Goal: Transaction & Acquisition: Purchase product/service

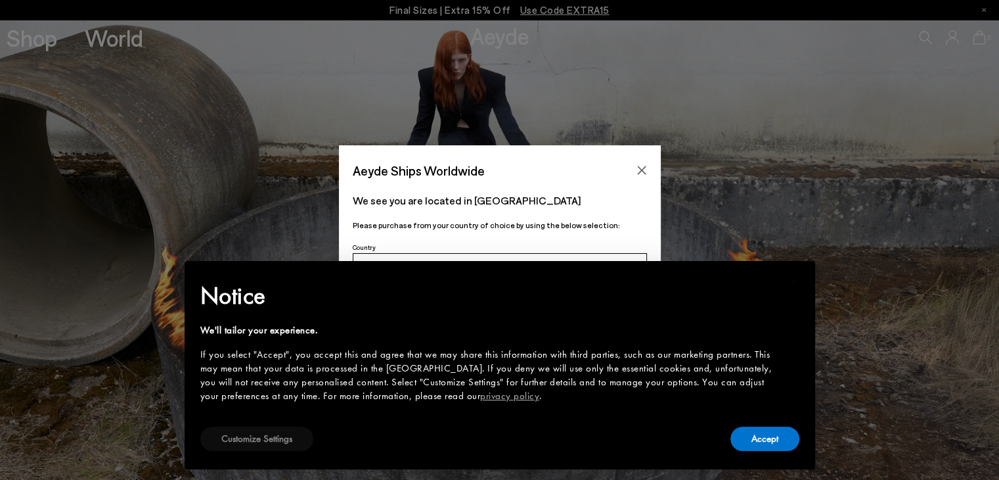
click at [282, 431] on button "Customize Settings" at bounding box center [256, 438] width 113 height 24
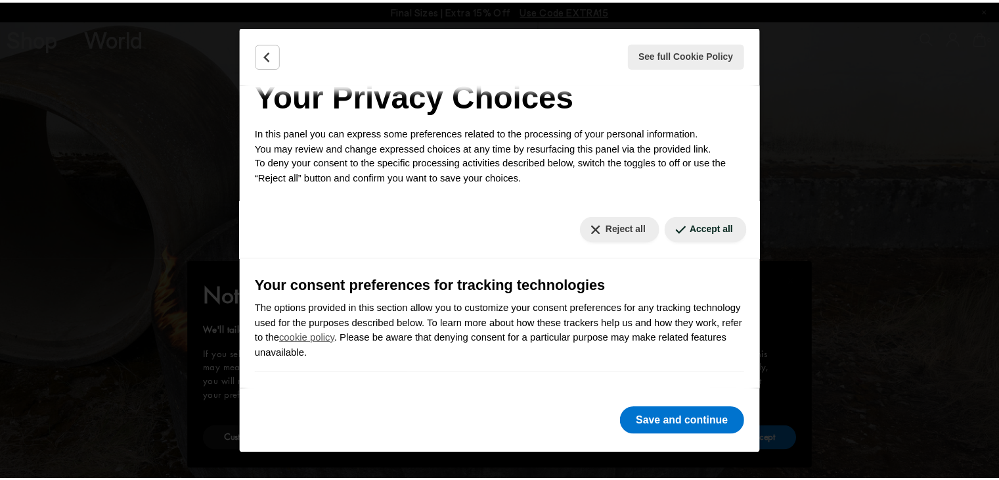
scroll to position [34, 0]
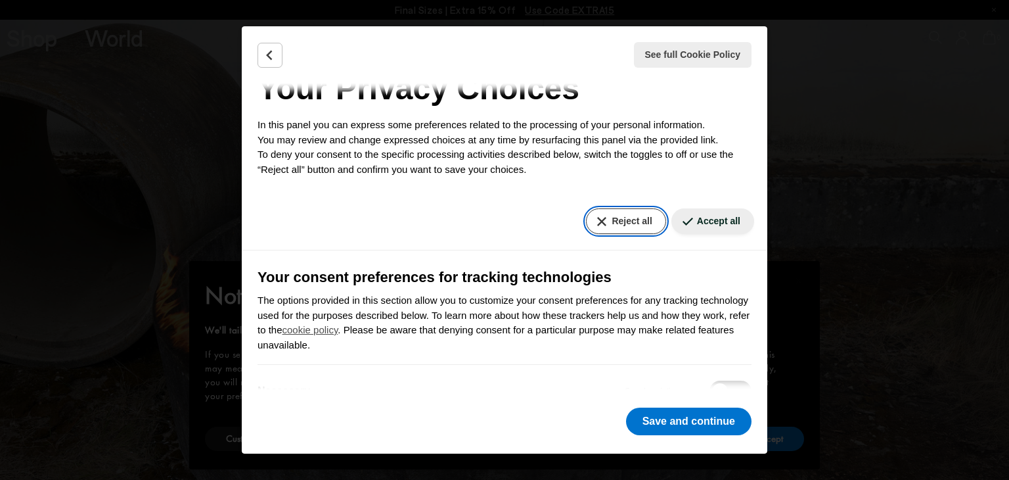
click at [612, 217] on button "Reject all" at bounding box center [625, 221] width 79 height 26
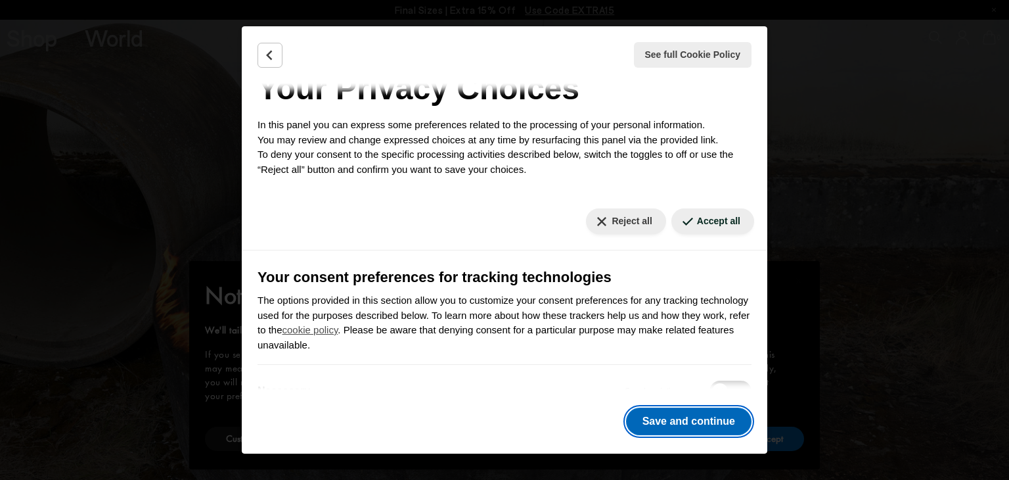
click at [647, 413] on button "Save and continue" at bounding box center [688, 421] width 125 height 28
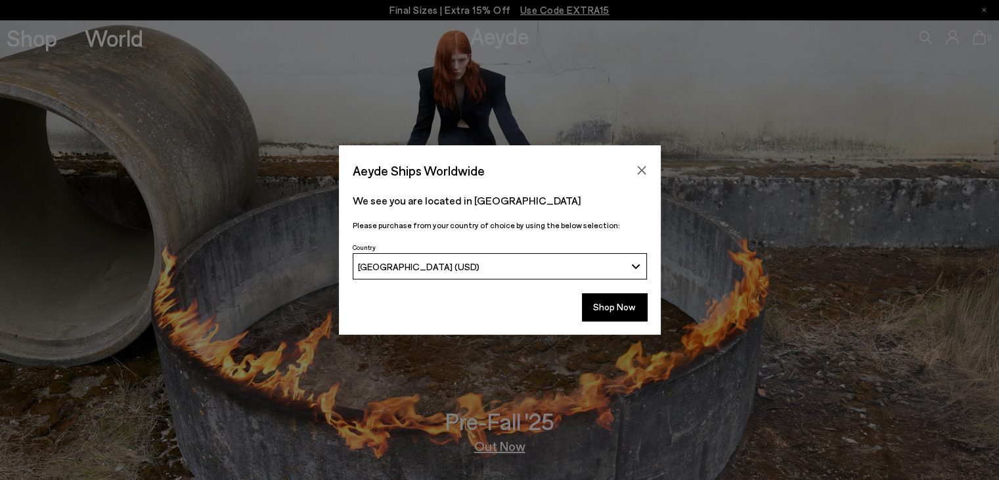
click at [591, 268] on div "[GEOGRAPHIC_DATA] (USD)" at bounding box center [491, 266] width 267 height 11
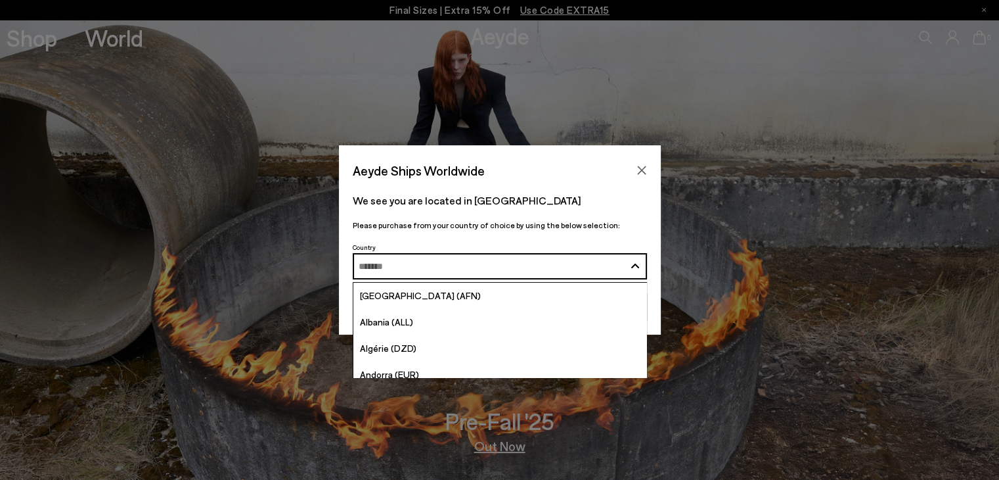
click at [636, 204] on p "We see you are located in [GEOGRAPHIC_DATA]" at bounding box center [500, 200] width 294 height 16
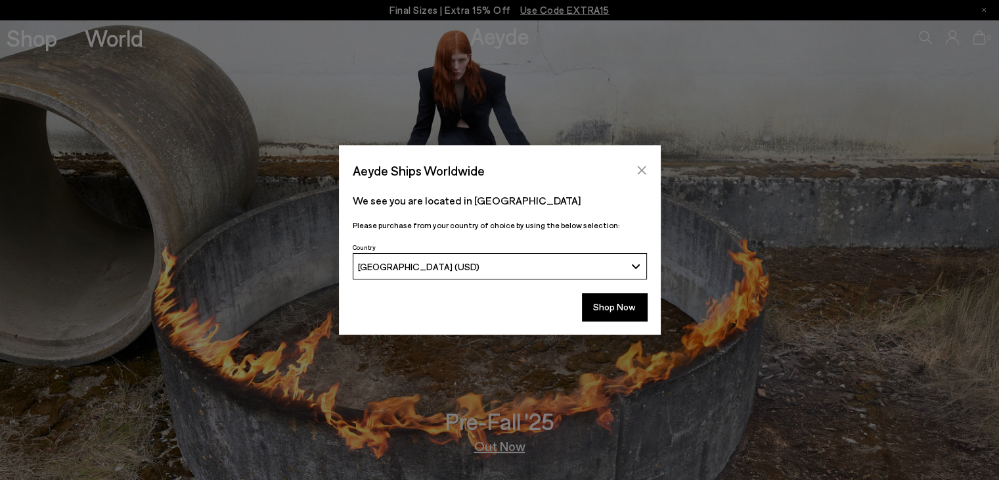
click at [644, 166] on icon "Close" at bounding box center [642, 170] width 11 height 11
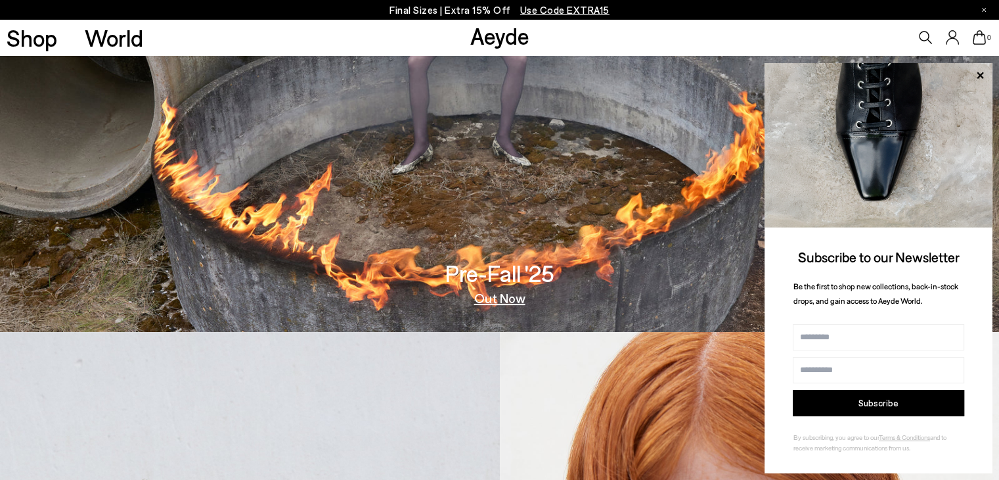
scroll to position [0, 0]
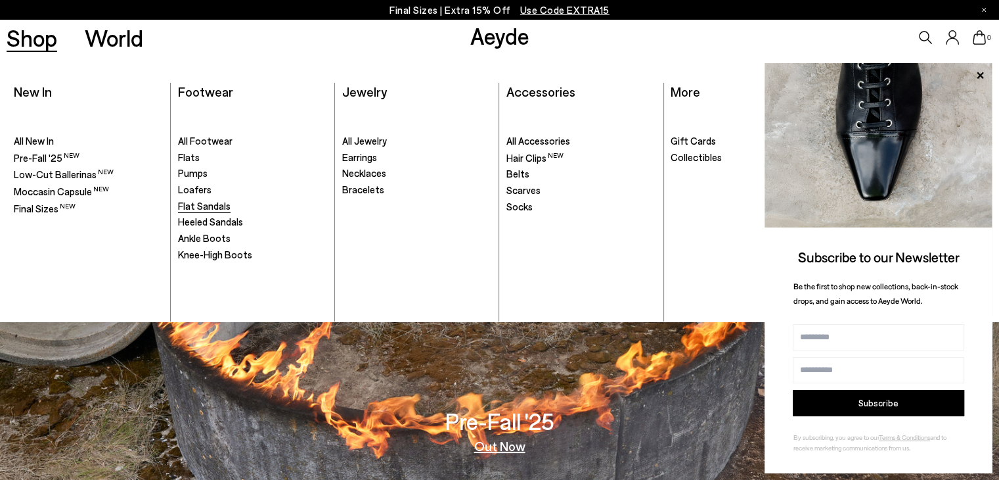
click at [212, 206] on span "Flat Sandals" at bounding box center [204, 206] width 53 height 12
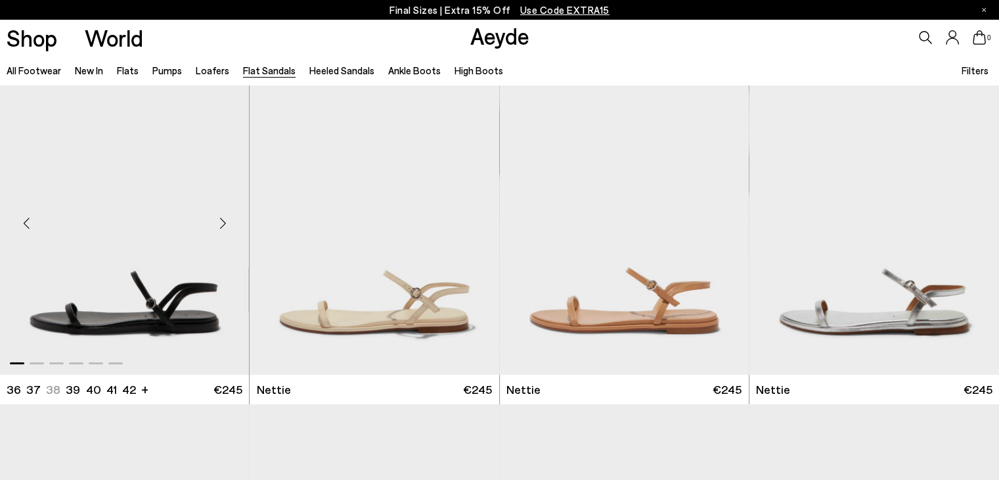
scroll to position [56, 0]
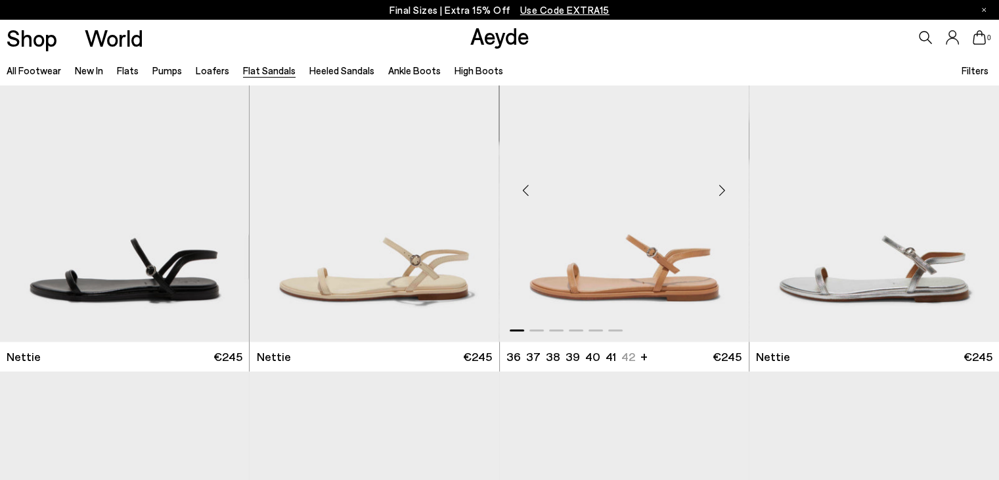
click at [721, 190] on div "Next slide" at bounding box center [722, 190] width 39 height 39
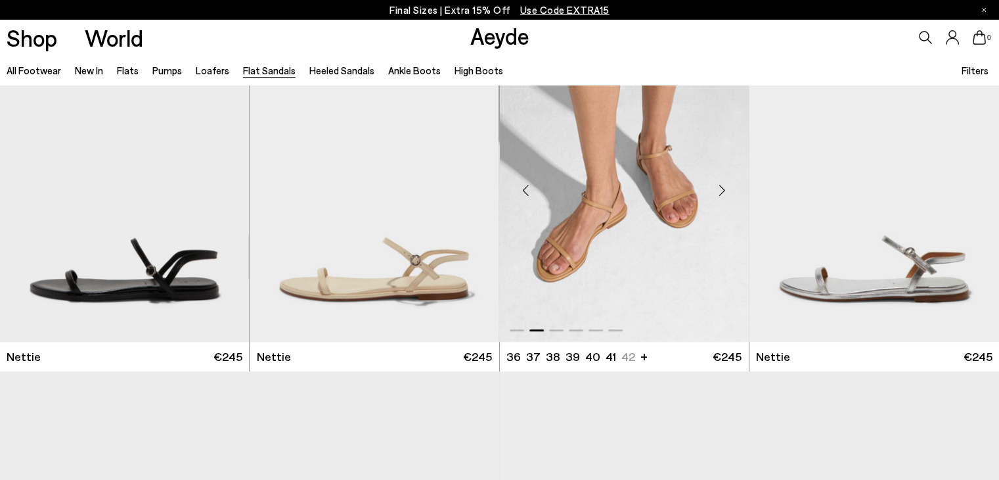
click at [721, 190] on div "Next slide" at bounding box center [722, 190] width 39 height 39
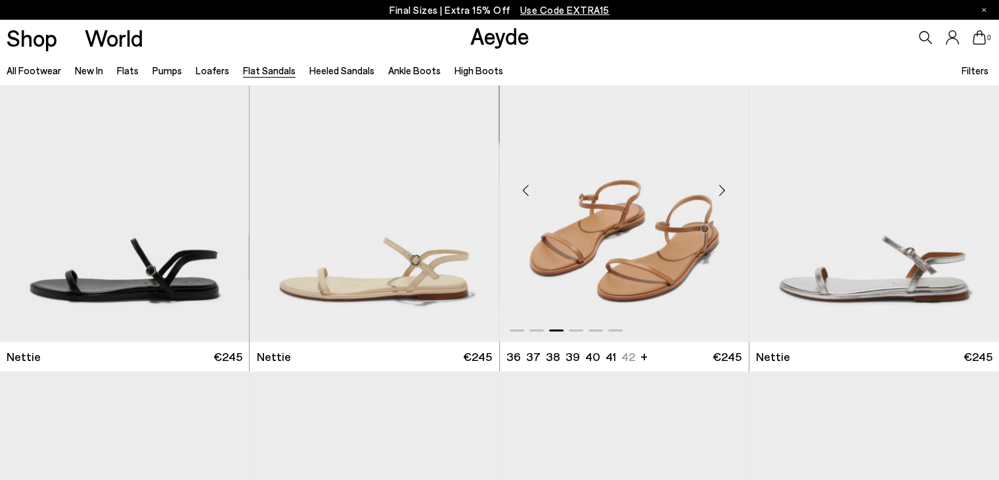
click at [522, 191] on div "Previous slide" at bounding box center [526, 190] width 39 height 39
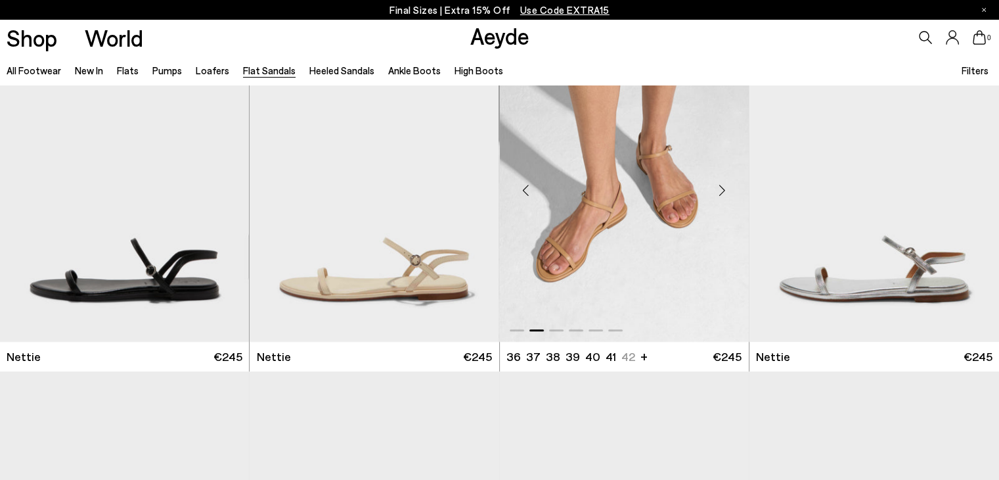
click at [725, 191] on div "Next slide" at bounding box center [722, 190] width 39 height 39
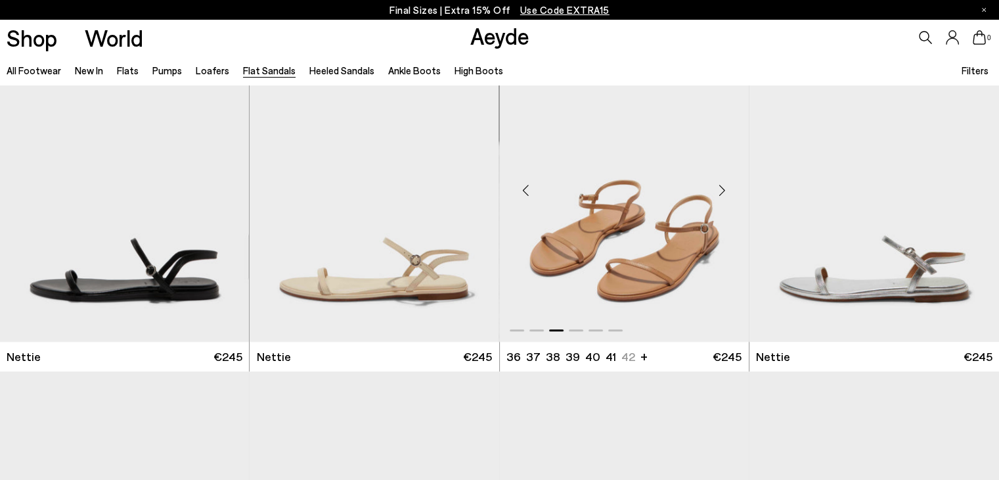
click at [725, 191] on div "Next slide" at bounding box center [722, 190] width 39 height 39
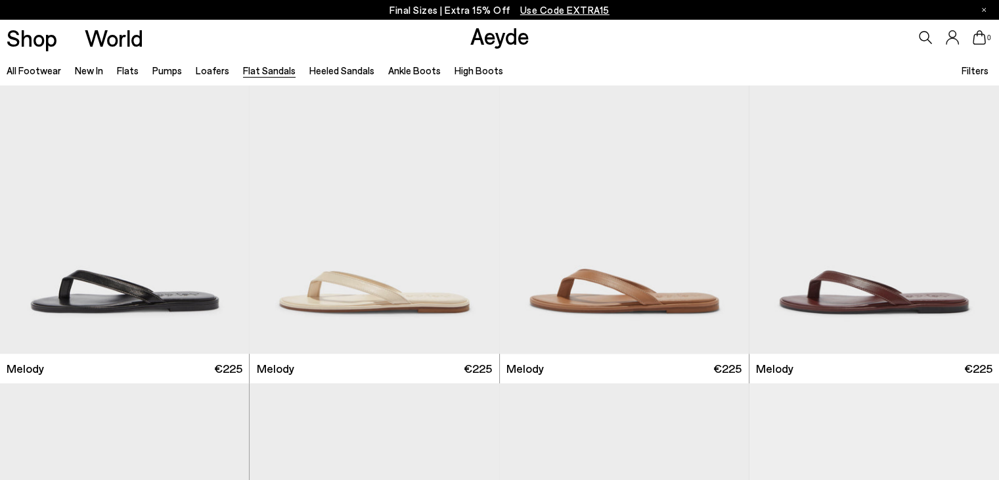
scroll to position [387, 0]
click at [473, 202] on div "Next slide" at bounding box center [472, 202] width 39 height 39
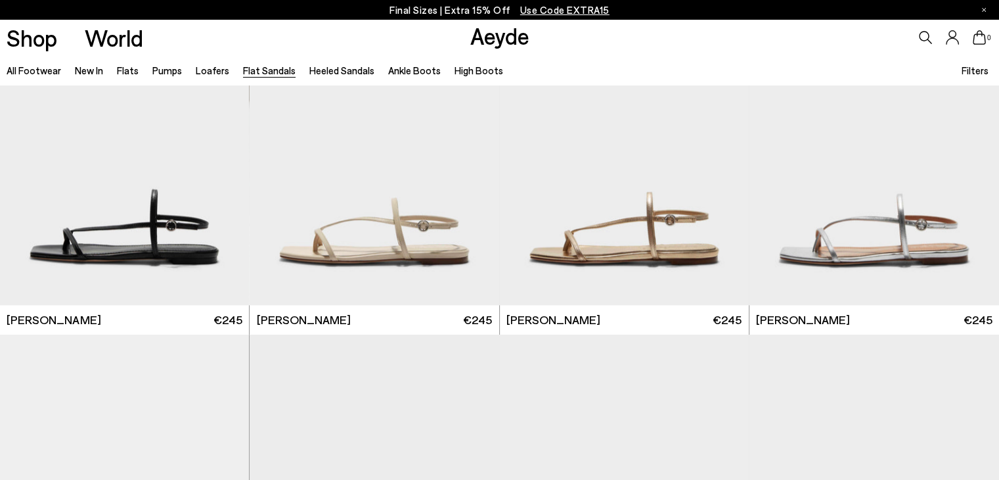
scroll to position [1465, 0]
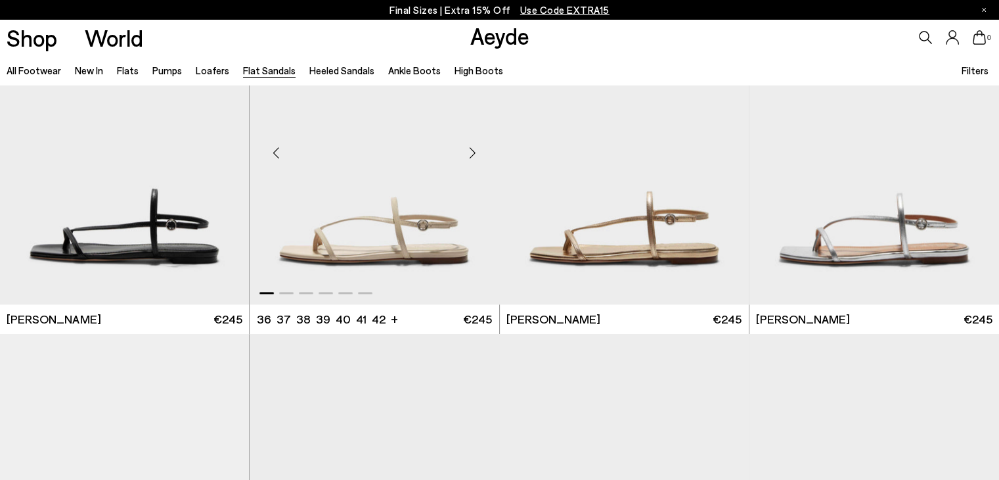
click at [473, 156] on div "Next slide" at bounding box center [472, 152] width 39 height 39
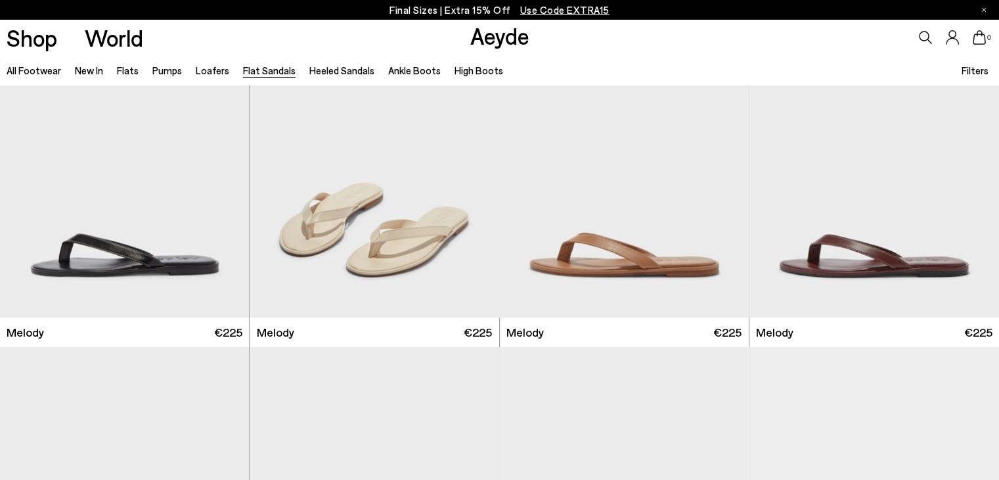
scroll to position [0, 0]
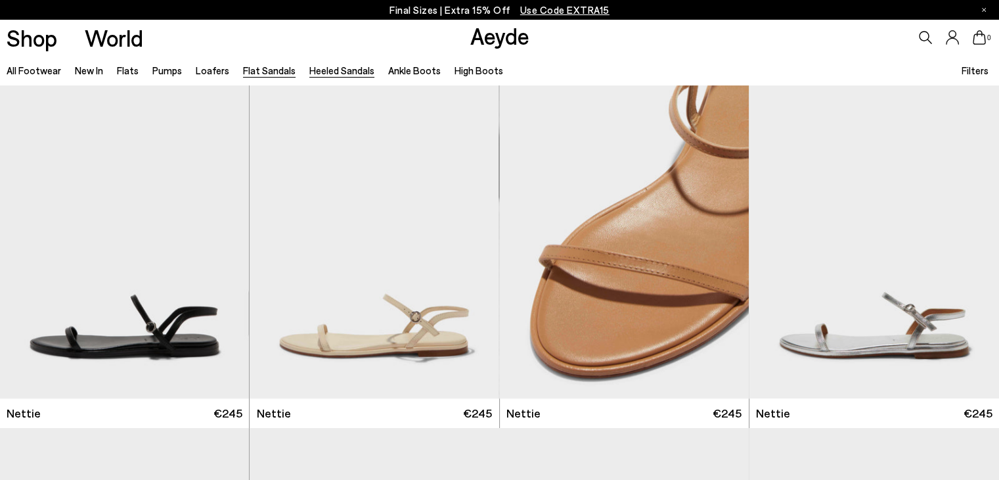
click at [338, 74] on link "Heeled Sandals" at bounding box center [341, 70] width 65 height 12
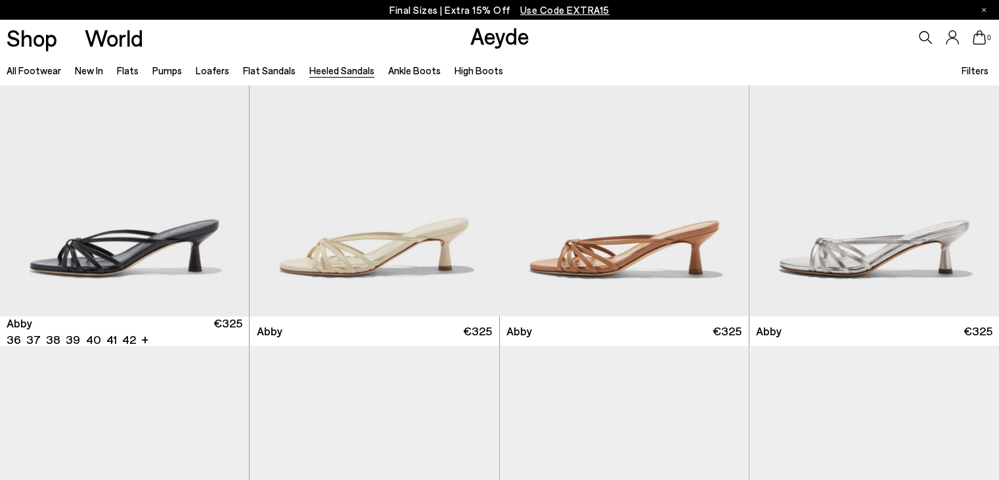
scroll to position [85, 0]
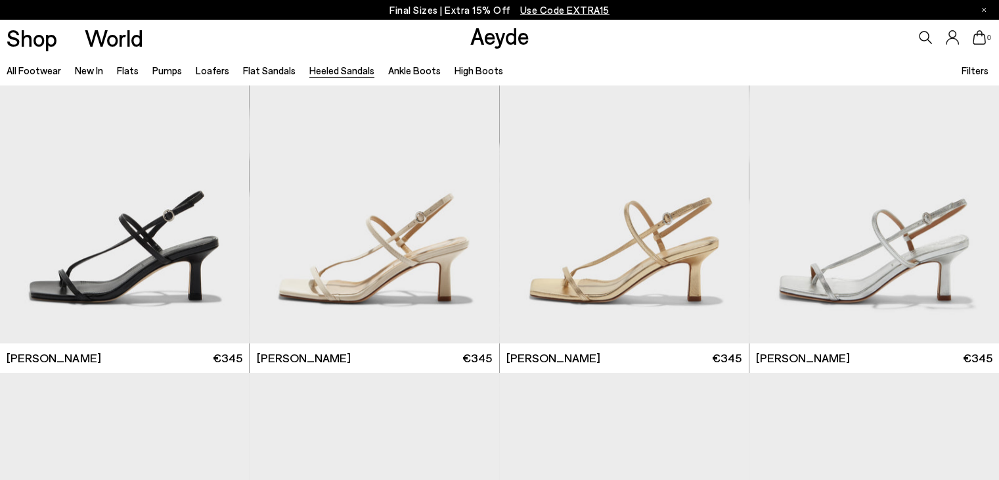
scroll to position [1435, 0]
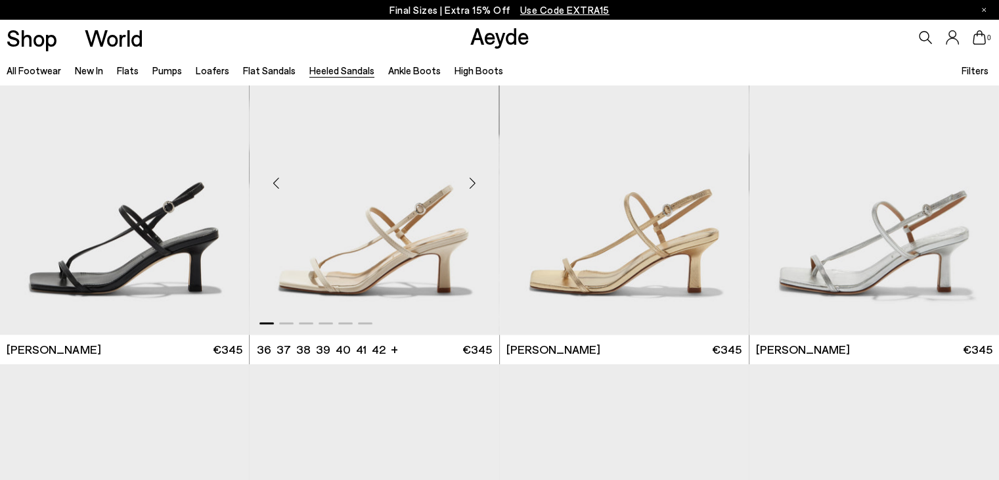
click at [475, 184] on div "Next slide" at bounding box center [472, 183] width 39 height 39
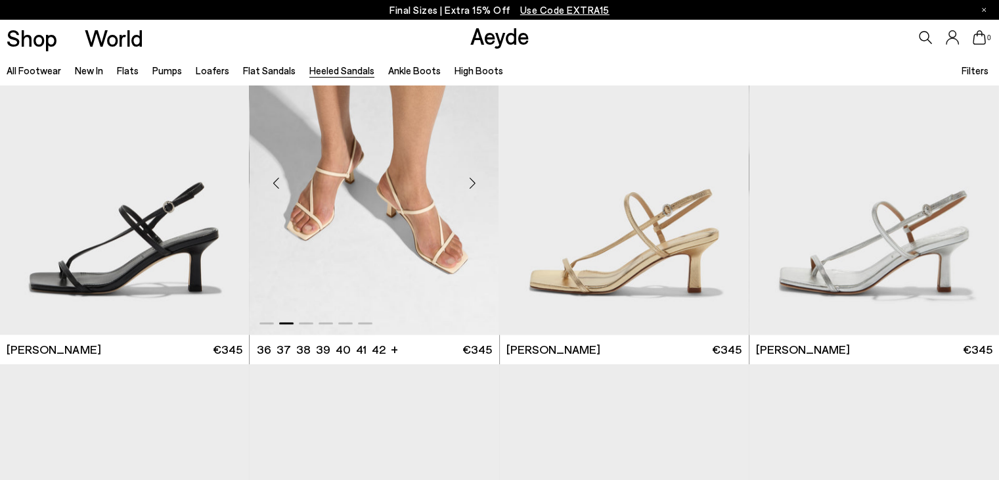
click at [475, 184] on div "Next slide" at bounding box center [472, 183] width 39 height 39
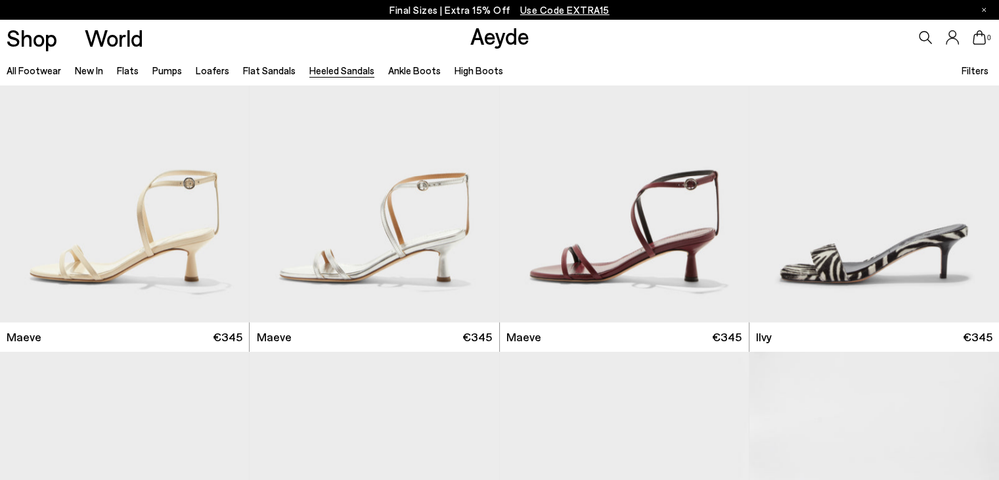
scroll to position [1791, 0]
click at [222, 166] on div "Next slide" at bounding box center [222, 169] width 39 height 39
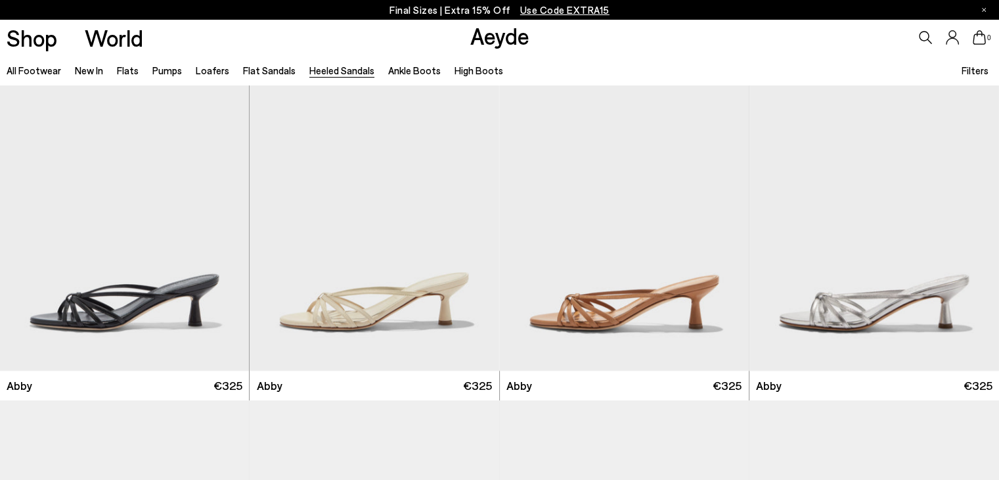
scroll to position [0, 0]
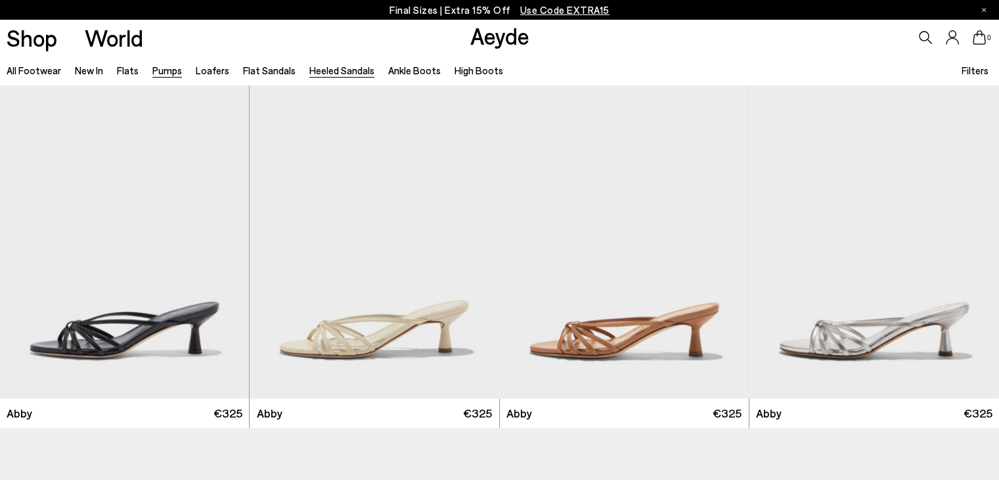
click at [157, 67] on link "Pumps" at bounding box center [167, 70] width 30 height 12
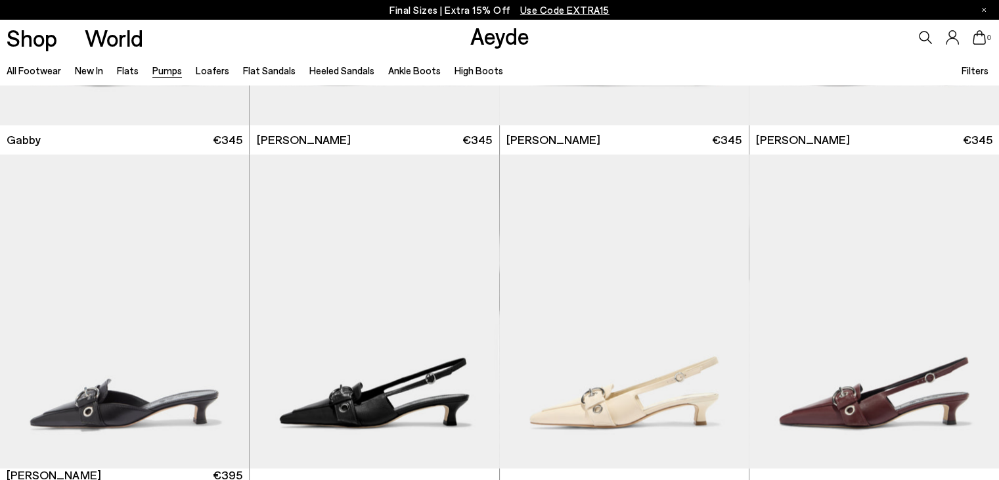
scroll to position [2497, 0]
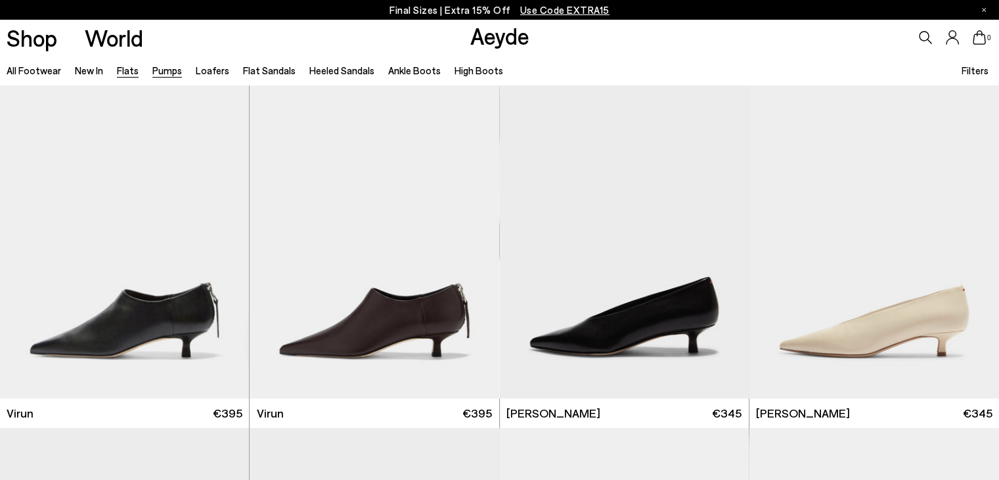
click at [127, 68] on link "Flats" at bounding box center [128, 70] width 22 height 12
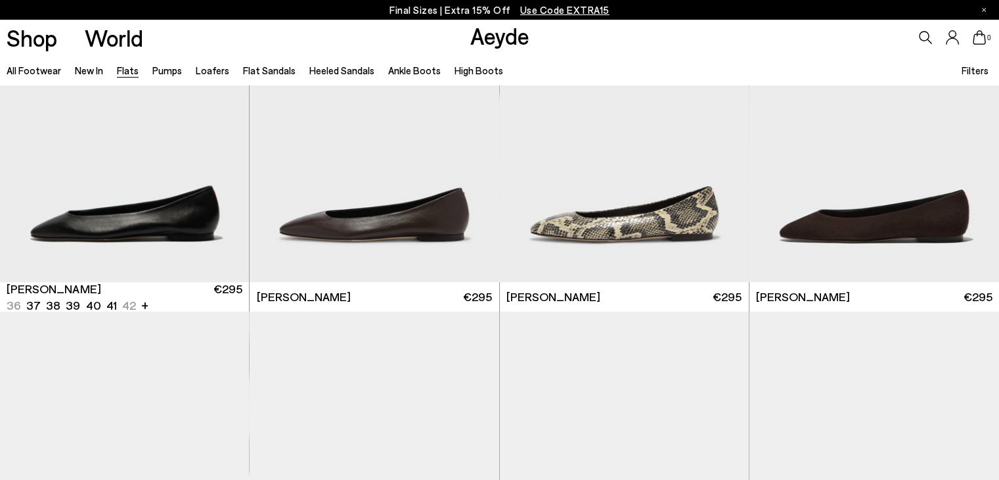
scroll to position [118, 0]
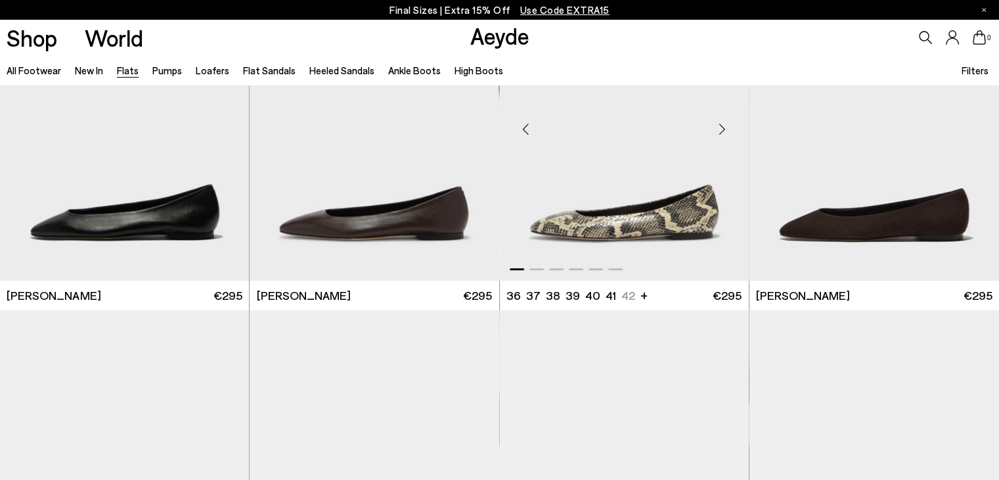
click at [722, 129] on div "Next slide" at bounding box center [722, 129] width 39 height 39
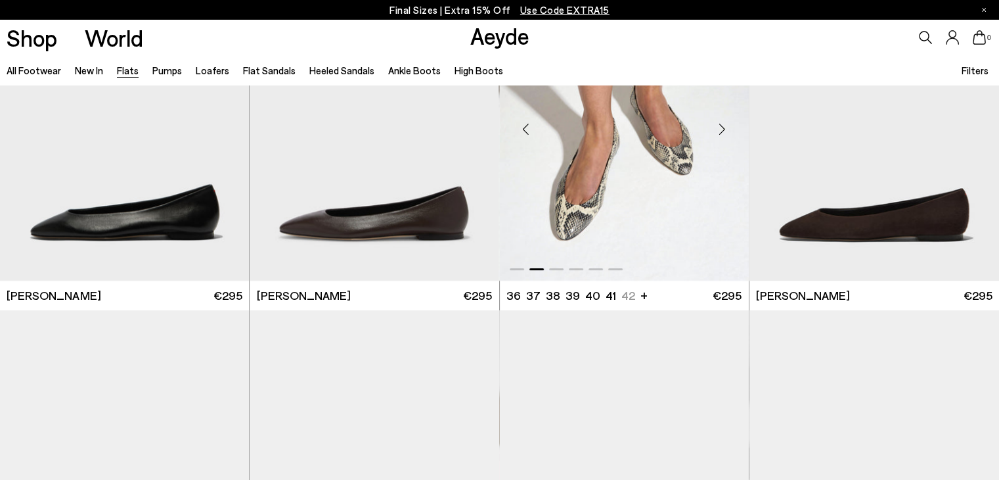
click at [722, 129] on div "Next slide" at bounding box center [722, 129] width 39 height 39
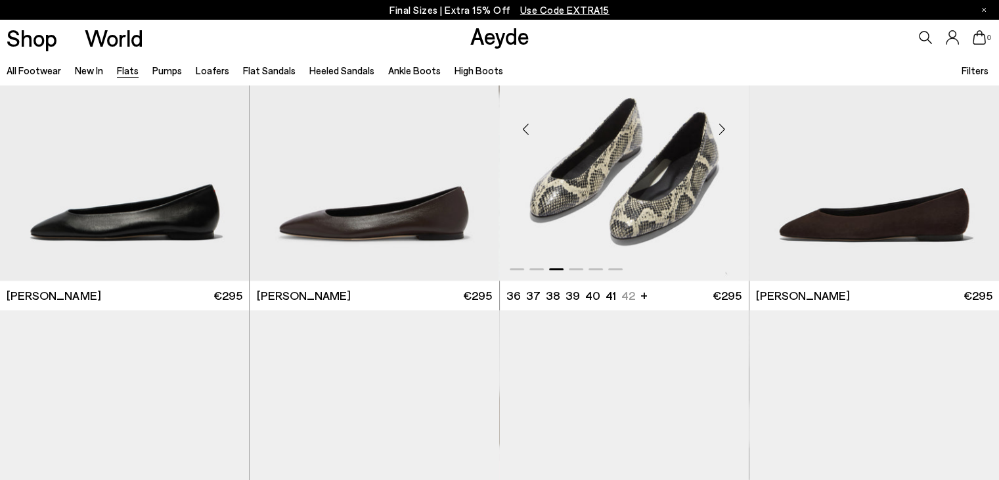
click at [722, 129] on div "Next slide" at bounding box center [722, 129] width 39 height 39
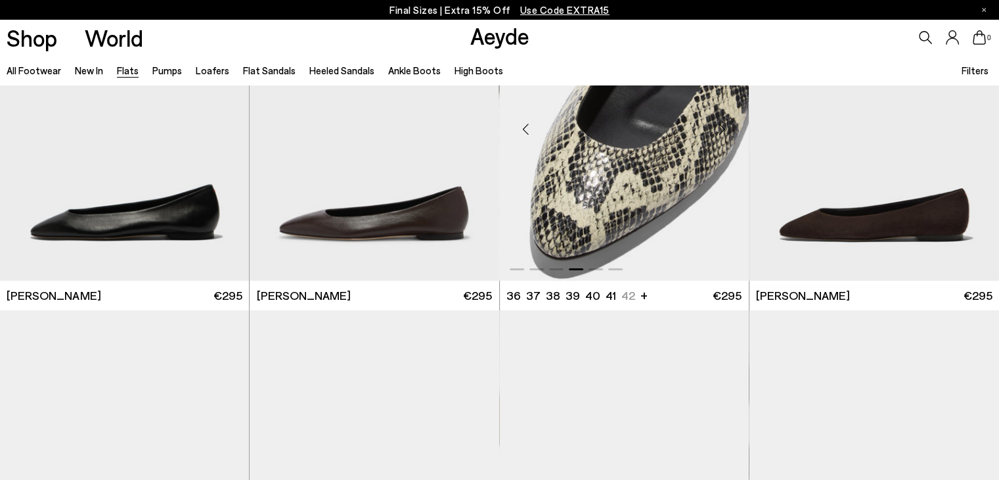
click at [722, 129] on div "Next slide" at bounding box center [722, 129] width 39 height 39
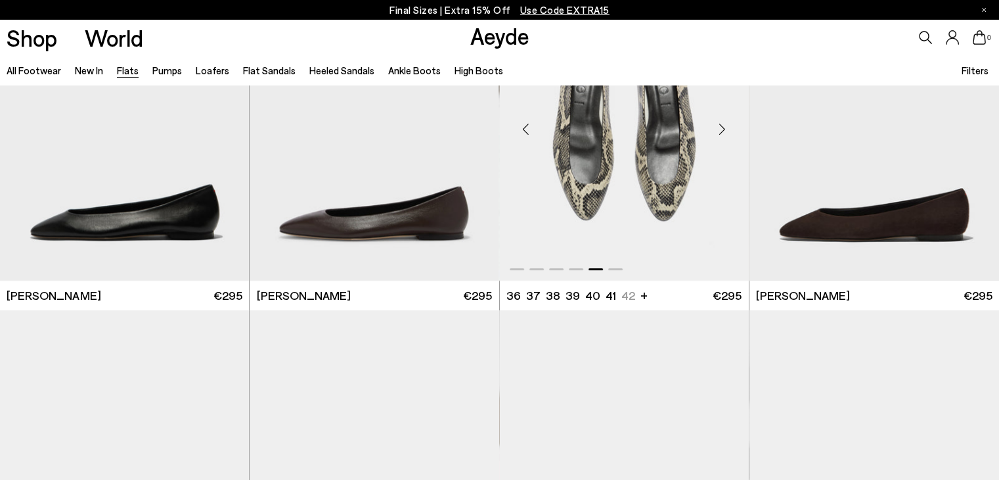
click at [722, 129] on div "Next slide" at bounding box center [722, 129] width 39 height 39
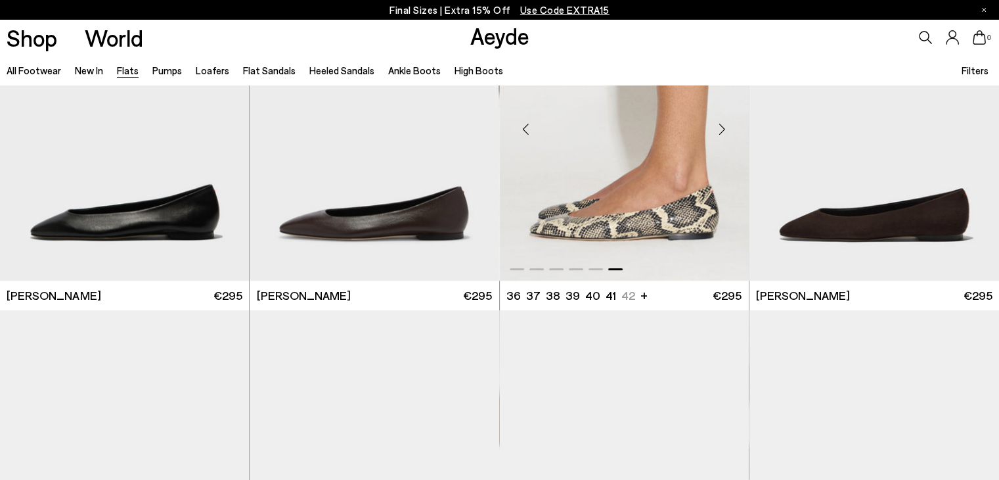
click at [722, 129] on div "Next slide" at bounding box center [722, 129] width 39 height 39
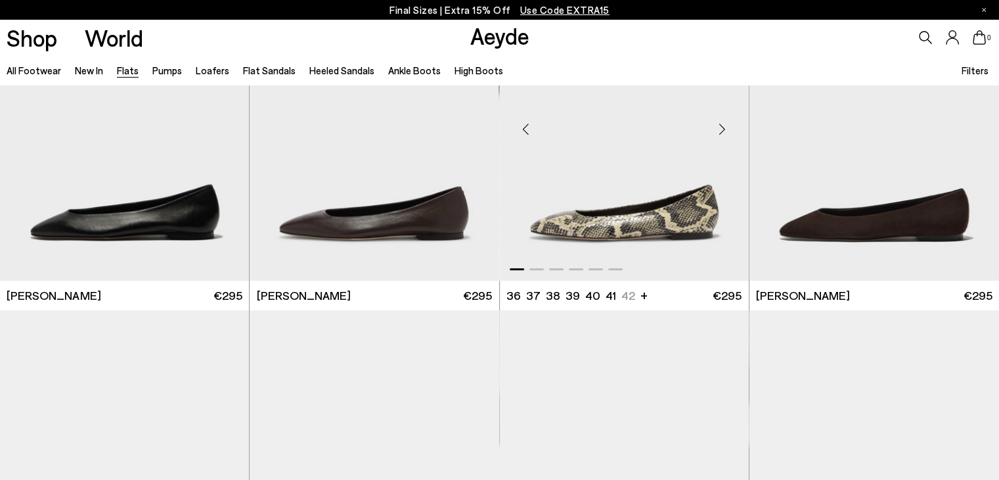
click at [722, 129] on div "Next slide" at bounding box center [722, 129] width 39 height 39
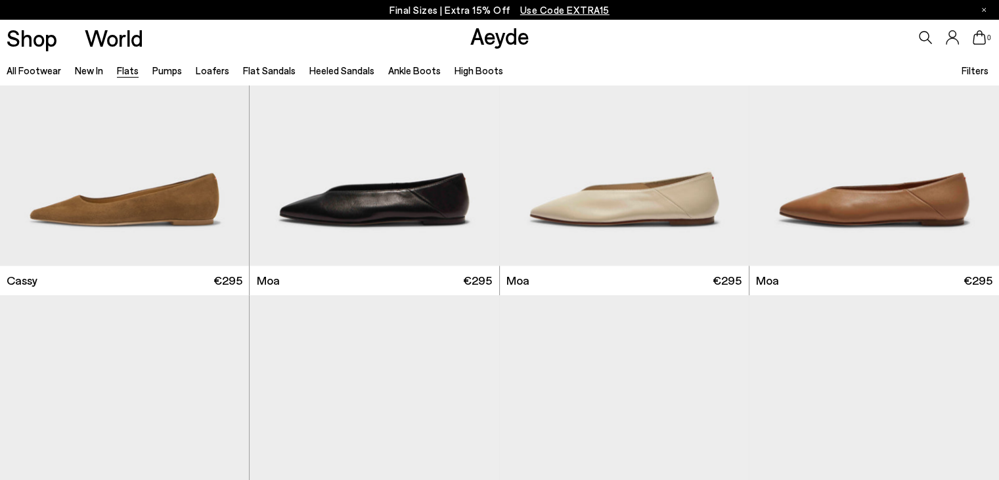
scroll to position [1850, 0]
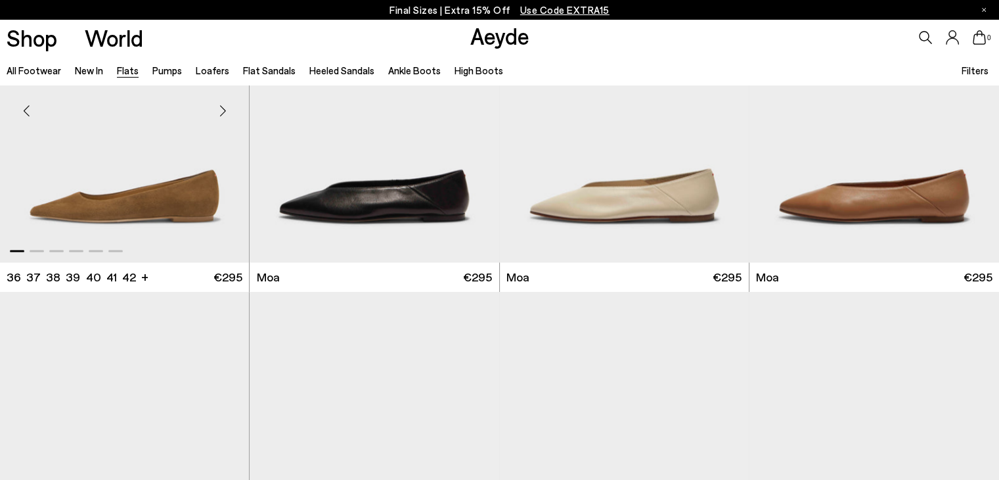
click at [223, 108] on div "Next slide" at bounding box center [222, 110] width 39 height 39
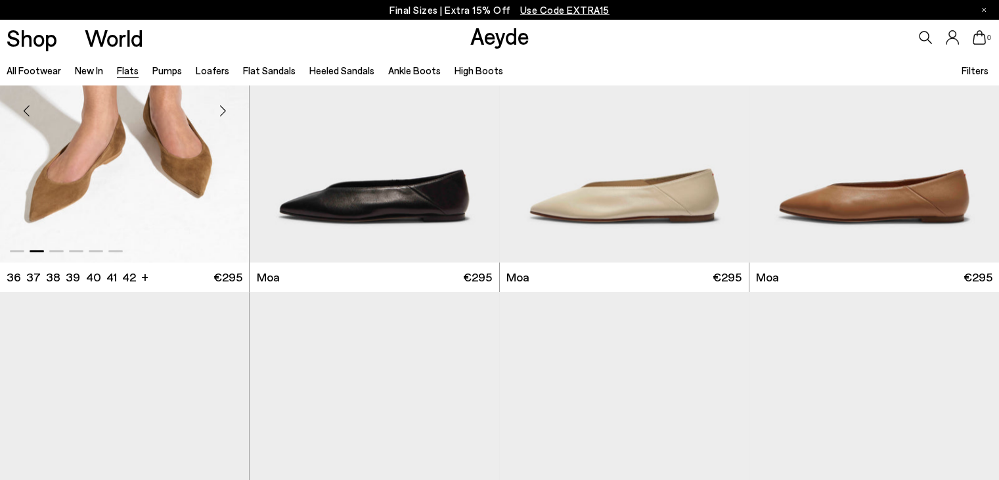
click at [223, 108] on div "Next slide" at bounding box center [222, 110] width 39 height 39
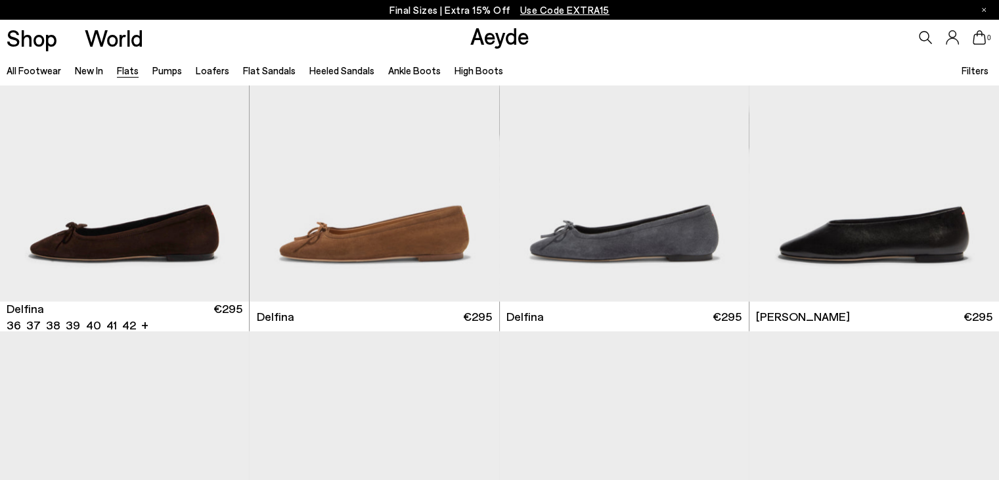
scroll to position [2851, 0]
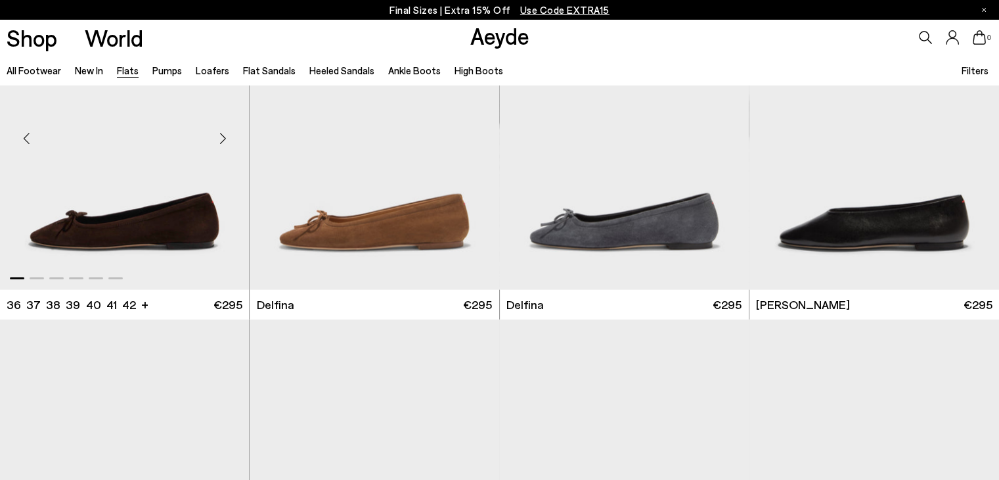
click at [223, 139] on div "Next slide" at bounding box center [222, 138] width 39 height 39
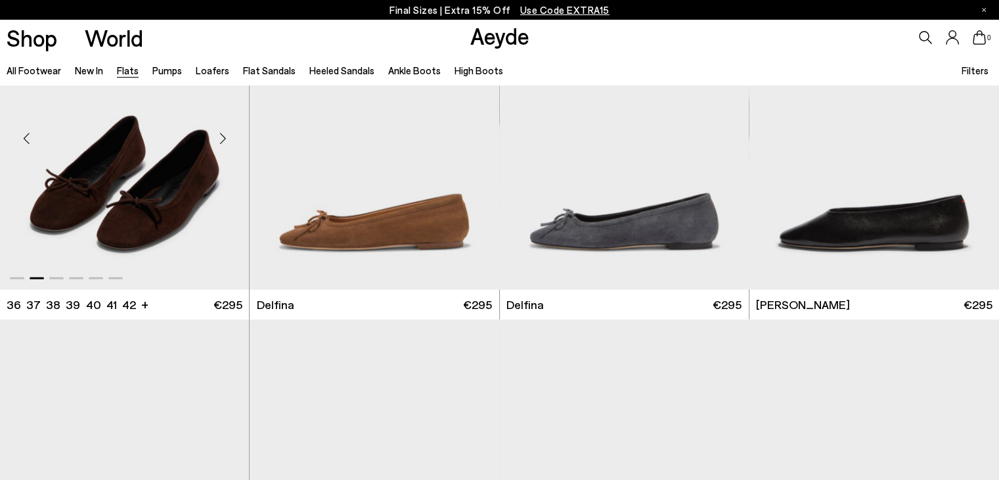
click at [223, 139] on div "Next slide" at bounding box center [222, 138] width 39 height 39
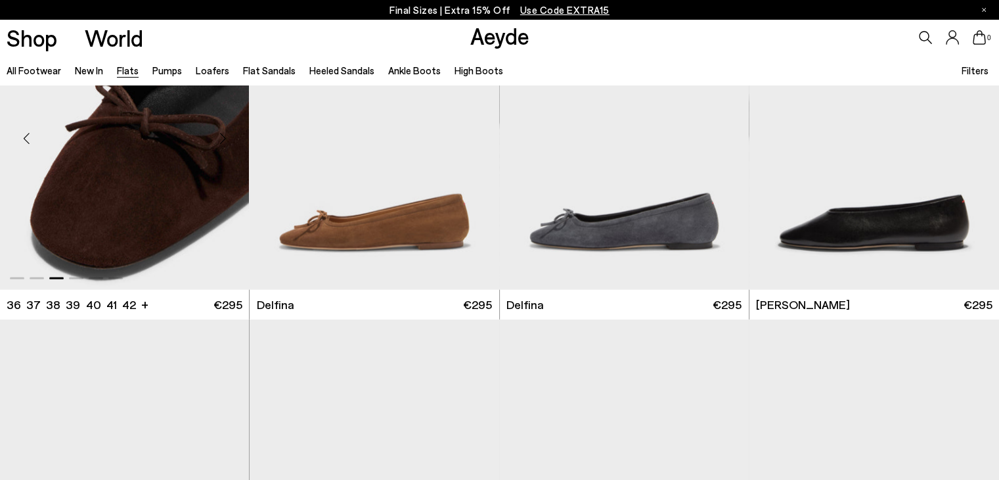
click at [223, 139] on div "Next slide" at bounding box center [222, 138] width 39 height 39
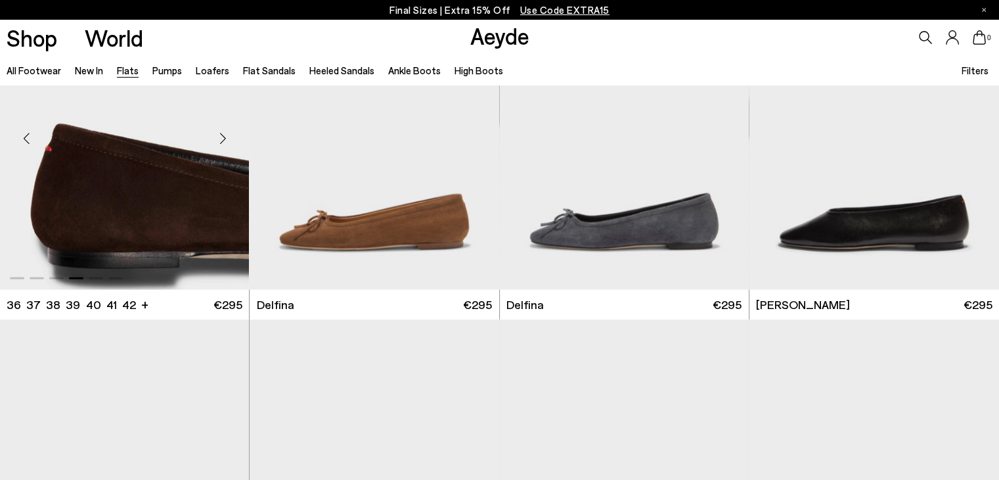
click at [223, 139] on div "Next slide" at bounding box center [222, 138] width 39 height 39
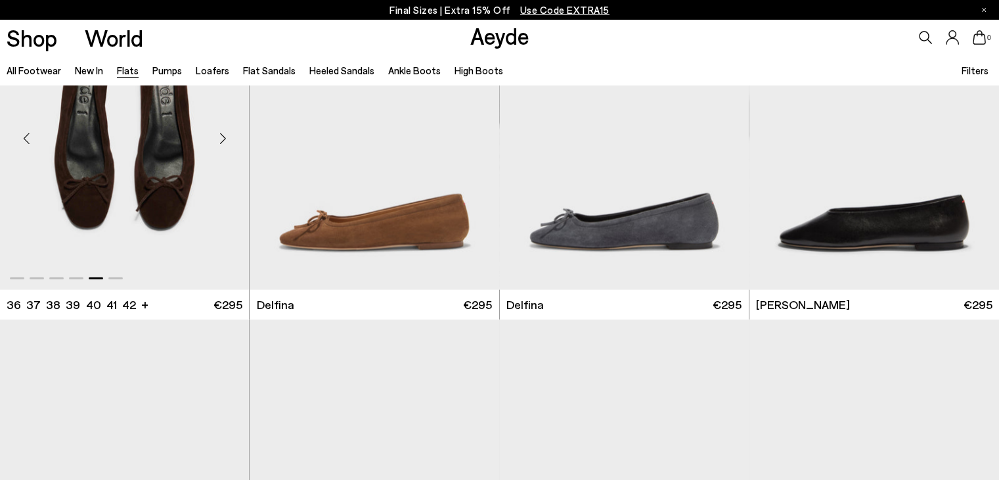
click at [223, 139] on div "Next slide" at bounding box center [222, 138] width 39 height 39
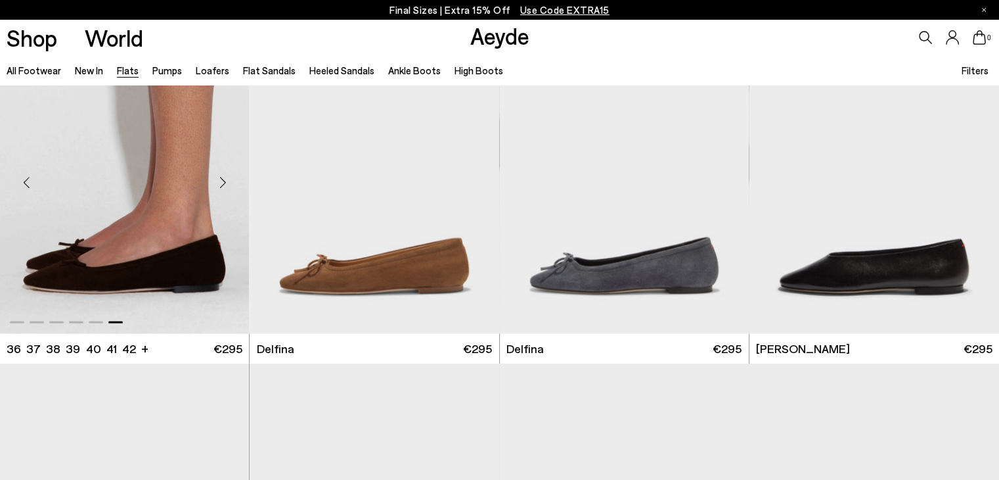
scroll to position [2774, 0]
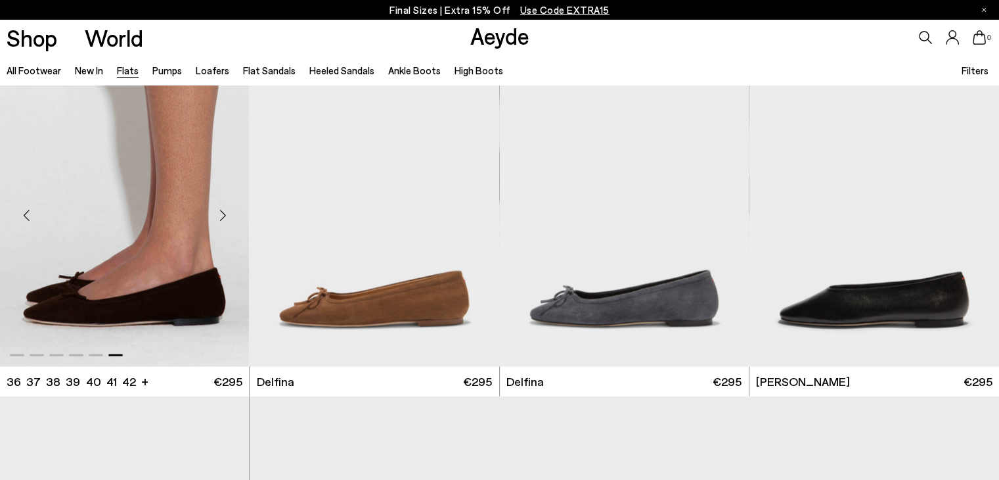
click at [24, 214] on div "Previous slide" at bounding box center [26, 215] width 39 height 39
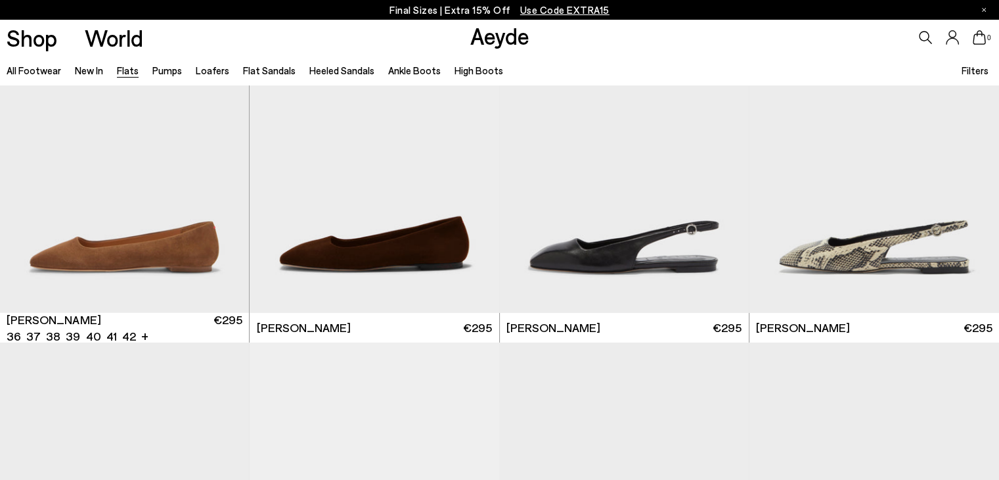
scroll to position [4611, 0]
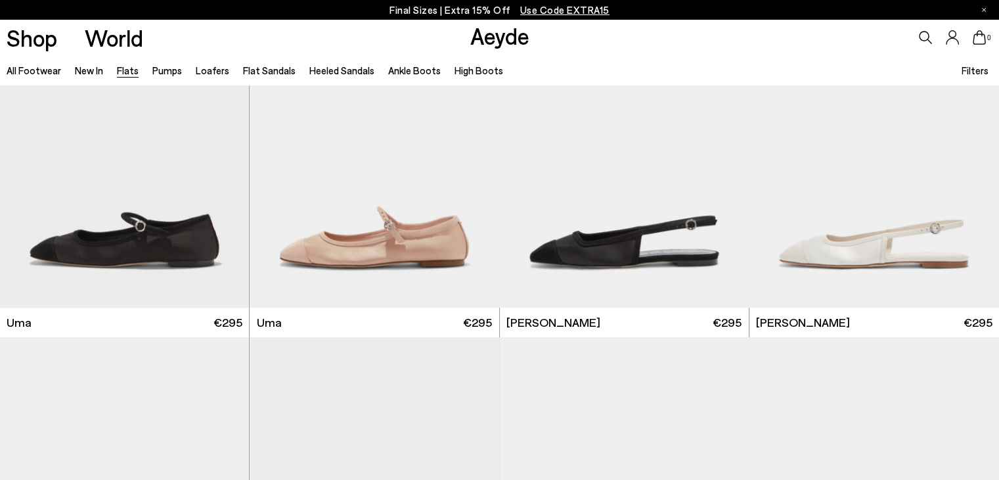
scroll to position [5952, 0]
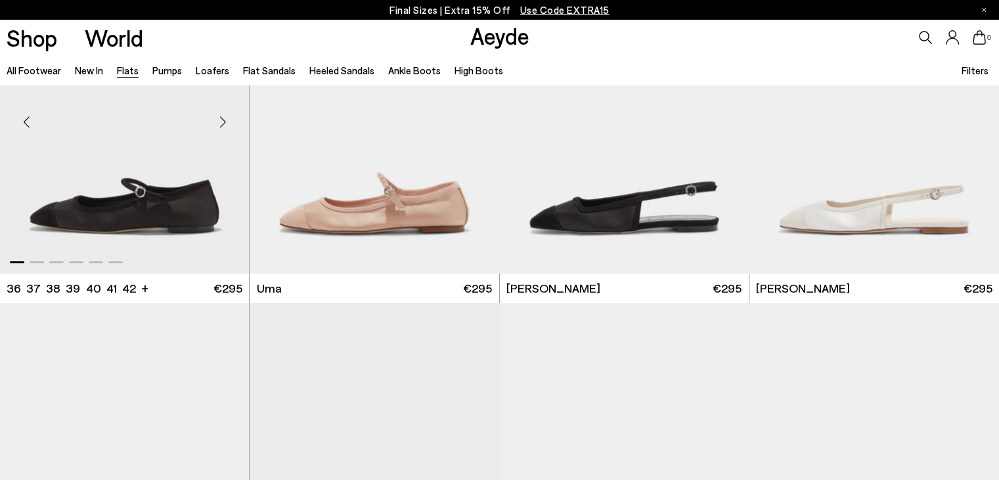
click at [221, 124] on div "Next slide" at bounding box center [222, 121] width 39 height 39
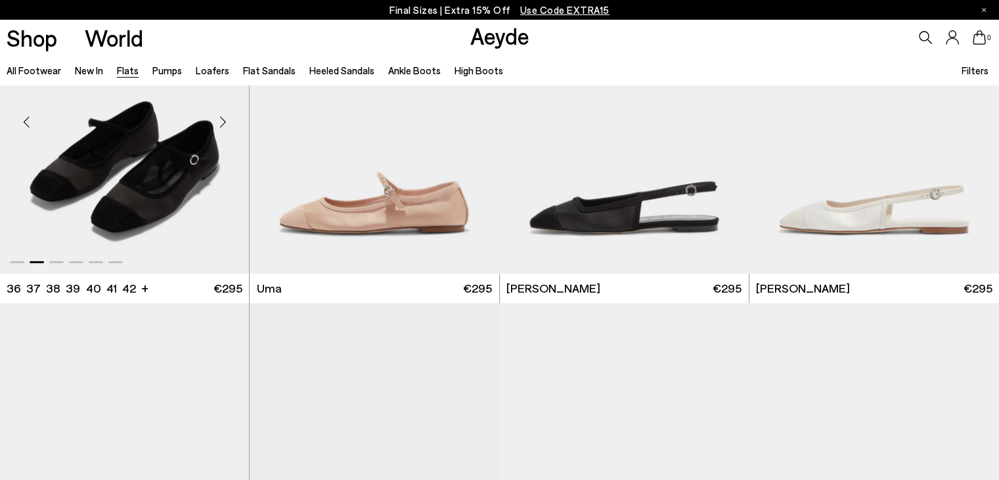
click at [221, 124] on div "Next slide" at bounding box center [222, 121] width 39 height 39
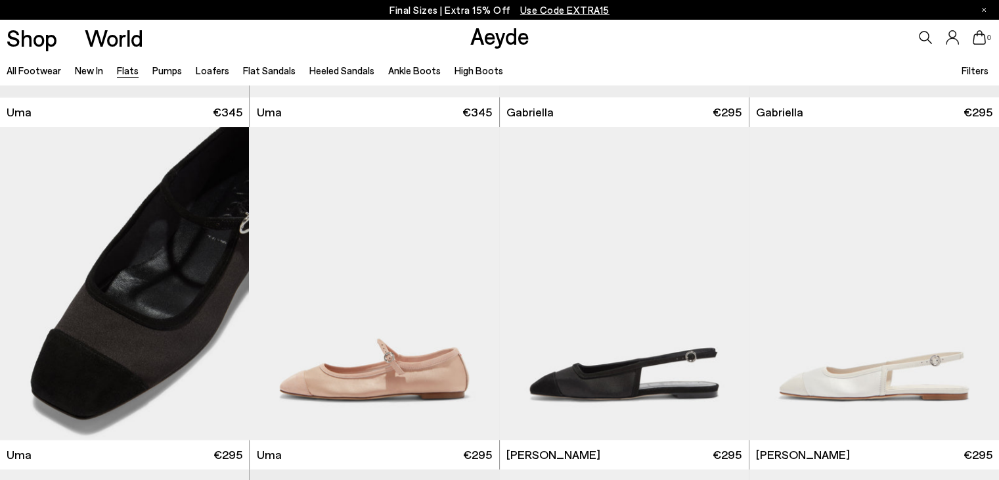
scroll to position [5776, 0]
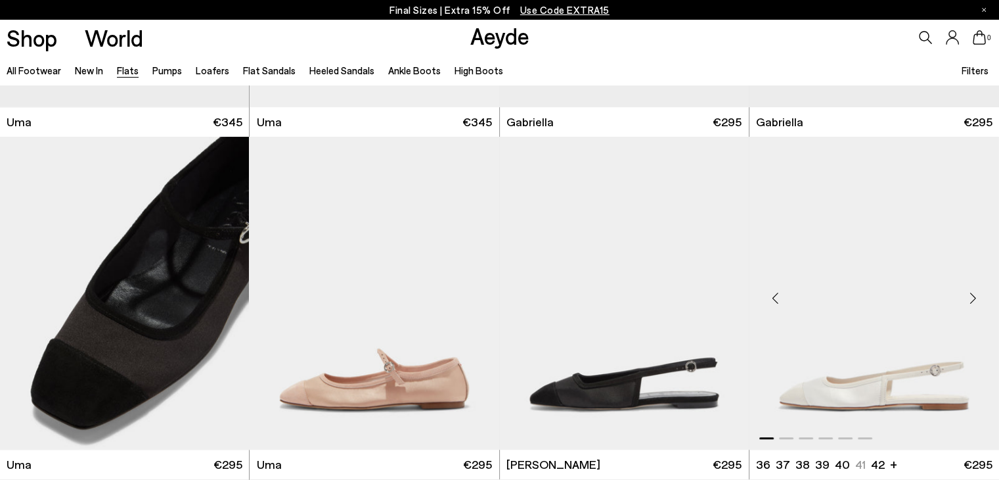
click at [773, 302] on div "Previous slide" at bounding box center [775, 298] width 39 height 39
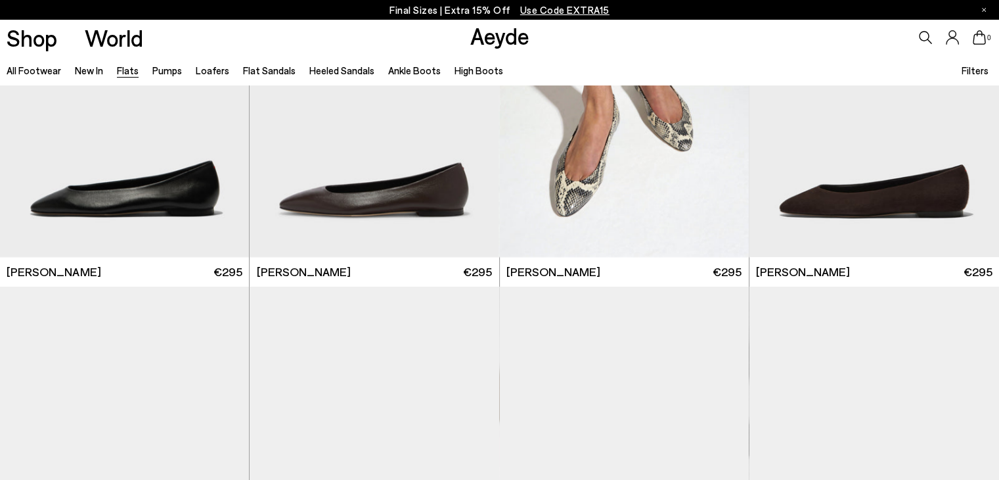
scroll to position [0, 0]
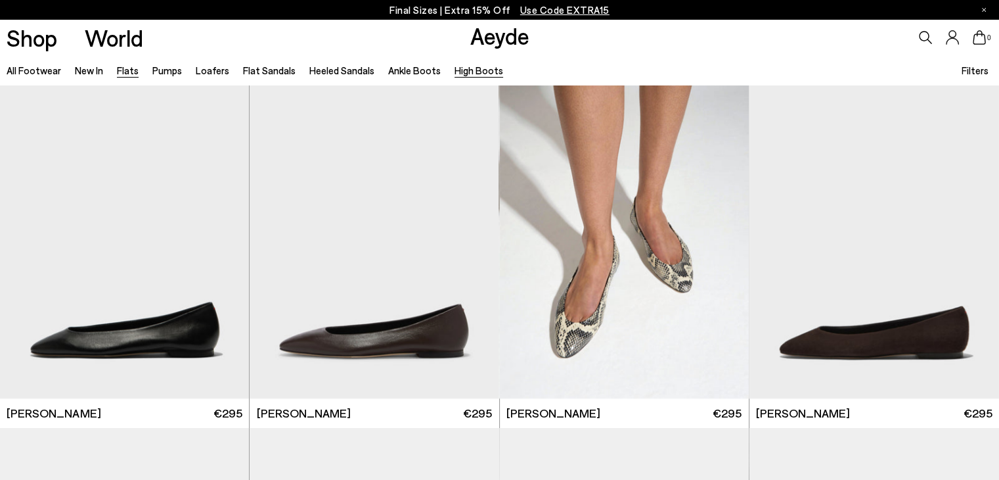
click at [464, 74] on link "High Boots" at bounding box center [479, 70] width 49 height 12
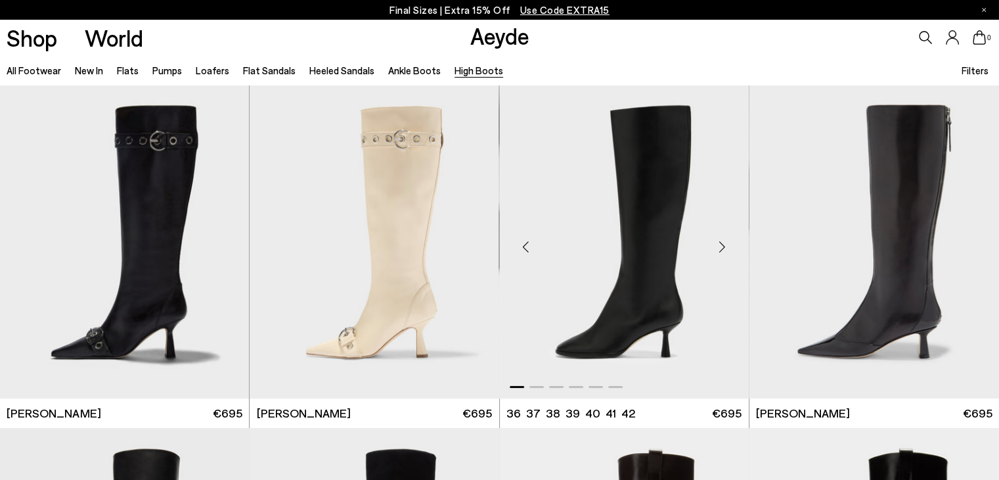
click at [723, 248] on div "Next slide" at bounding box center [722, 246] width 39 height 39
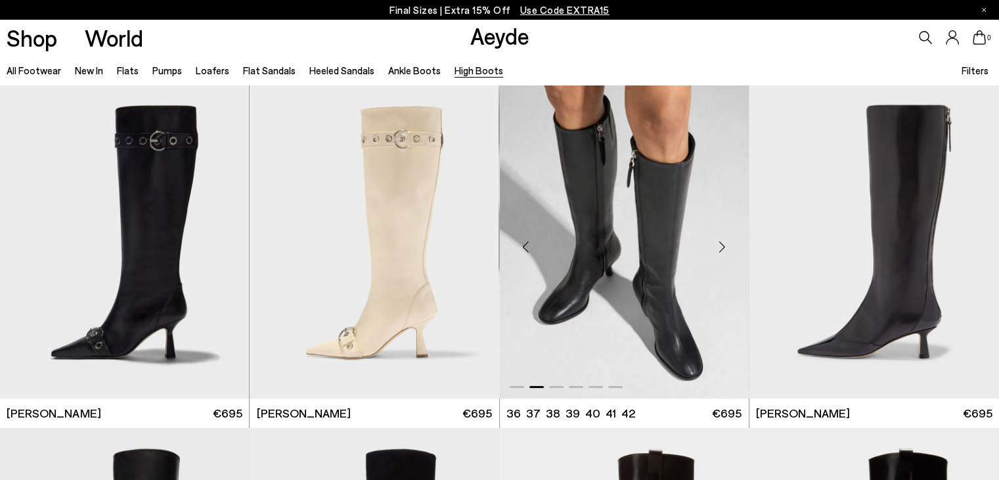
click at [723, 248] on div "Next slide" at bounding box center [722, 246] width 39 height 39
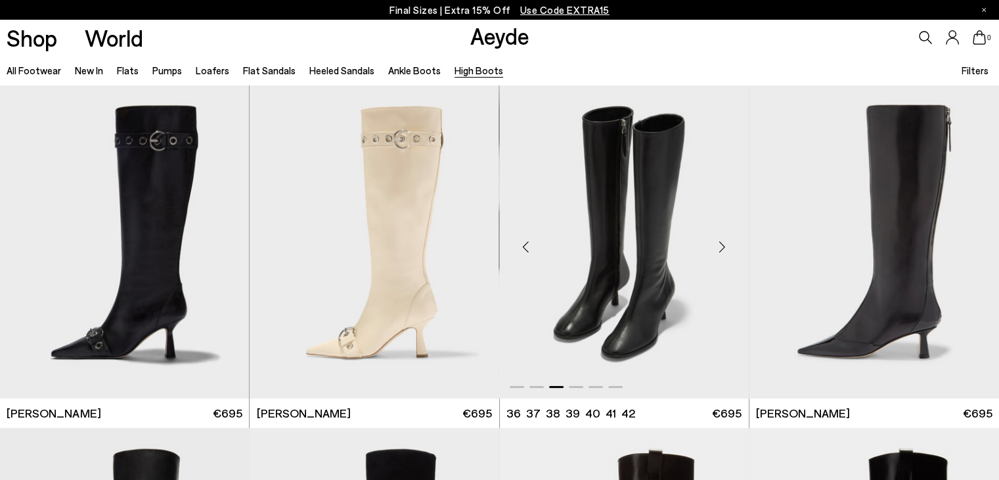
click at [524, 248] on div "Previous slide" at bounding box center [526, 246] width 39 height 39
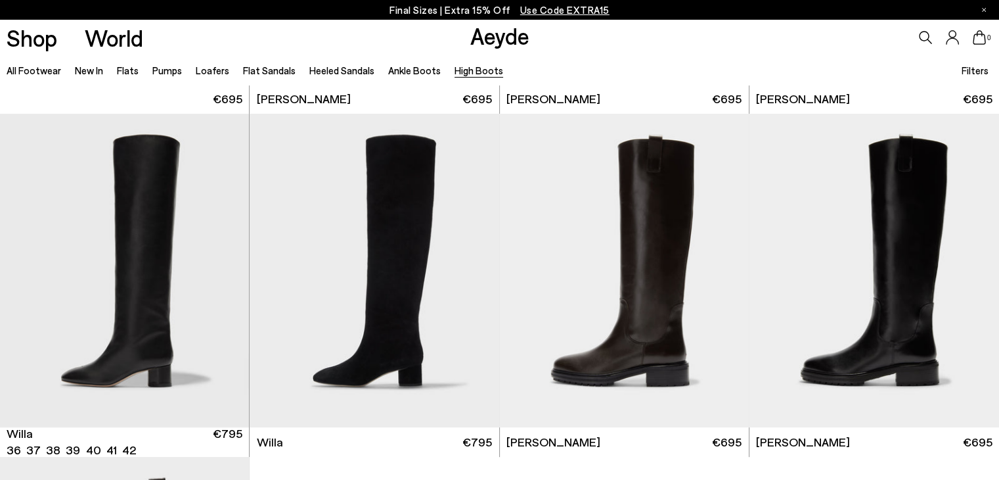
scroll to position [315, 0]
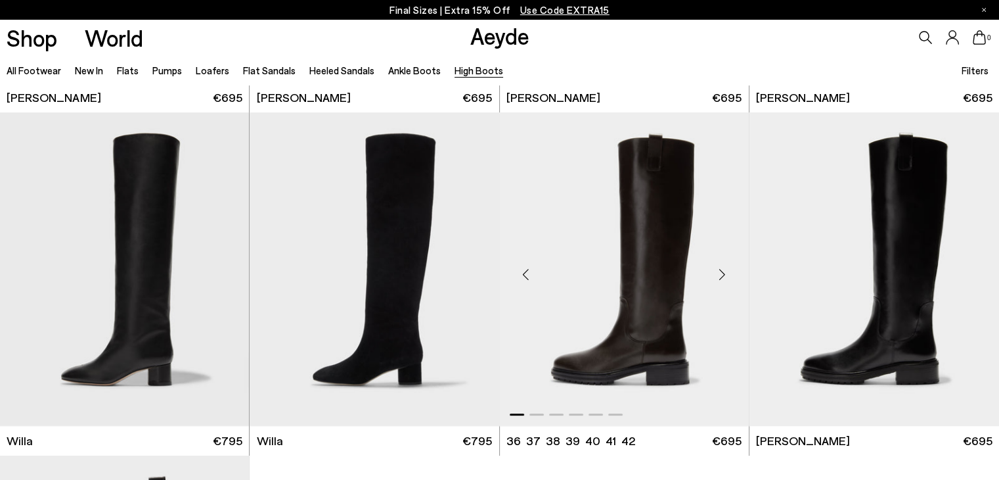
click at [723, 279] on div "Next slide" at bounding box center [722, 273] width 39 height 39
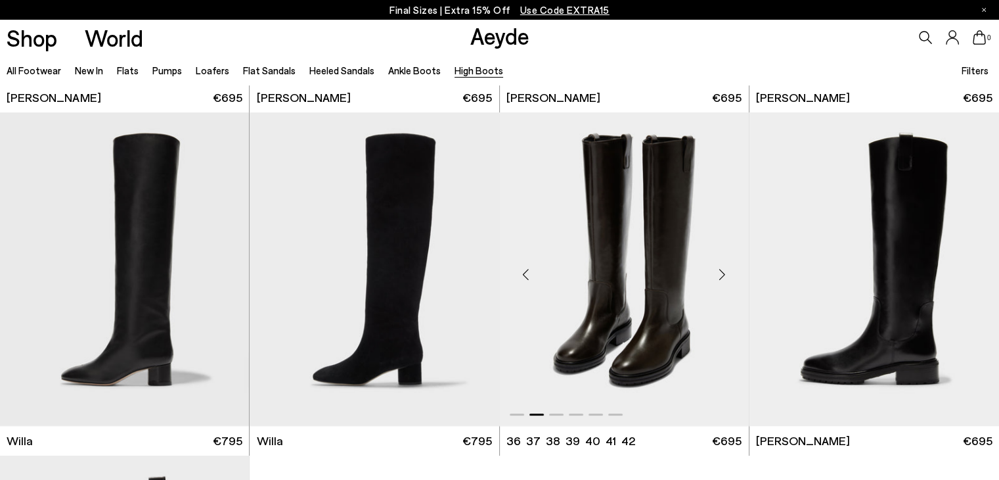
click at [723, 279] on div "Next slide" at bounding box center [722, 273] width 39 height 39
click at [722, 275] on div "Next slide" at bounding box center [722, 273] width 39 height 39
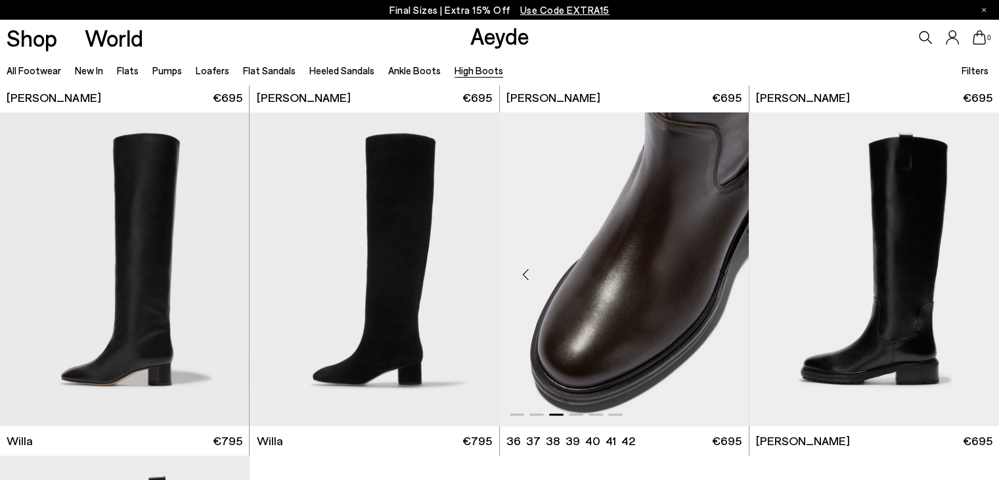
click at [722, 275] on div "Next slide" at bounding box center [722, 273] width 39 height 39
click at [723, 273] on div "Next slide" at bounding box center [722, 273] width 39 height 39
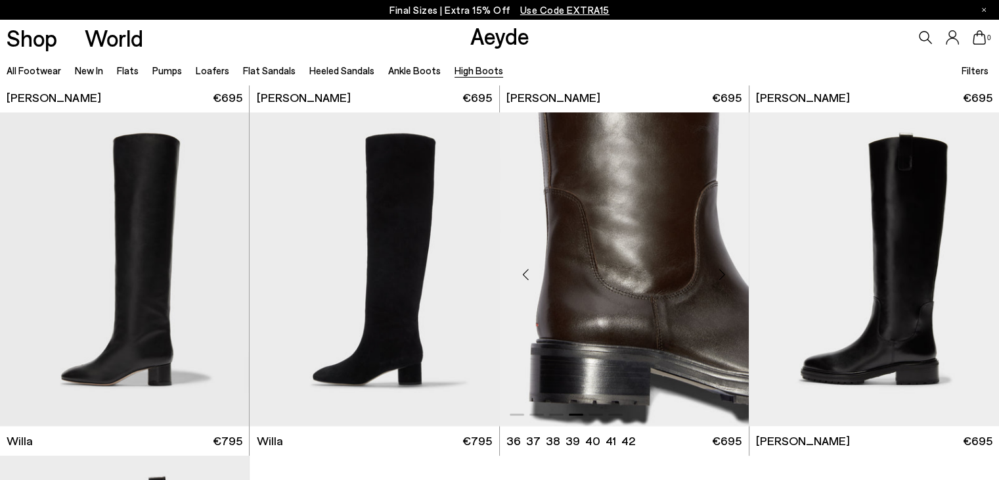
click at [723, 273] on div "Next slide" at bounding box center [722, 273] width 39 height 39
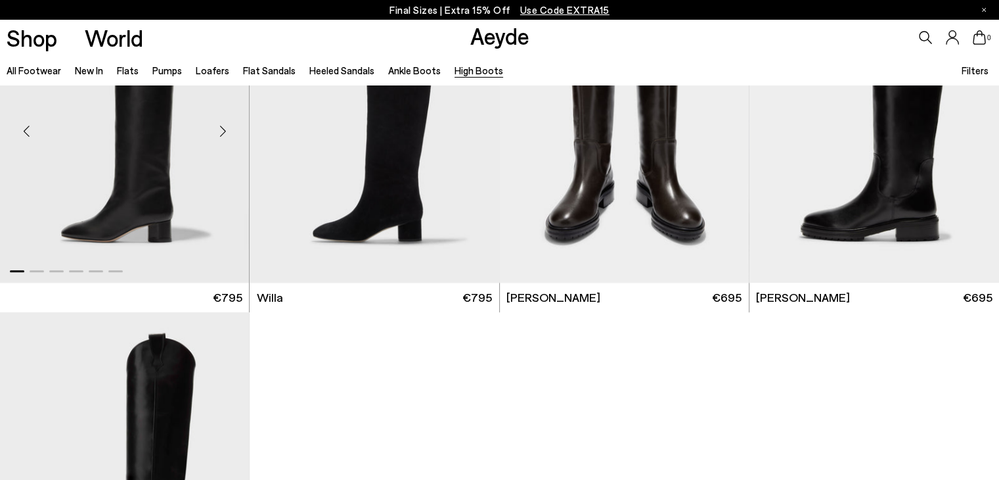
scroll to position [0, 0]
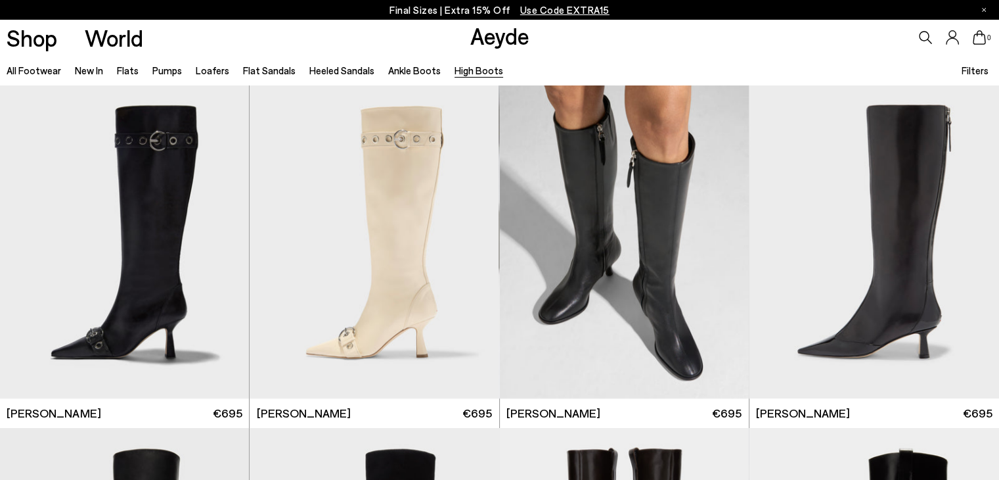
click at [919, 36] on icon at bounding box center [925, 37] width 13 height 13
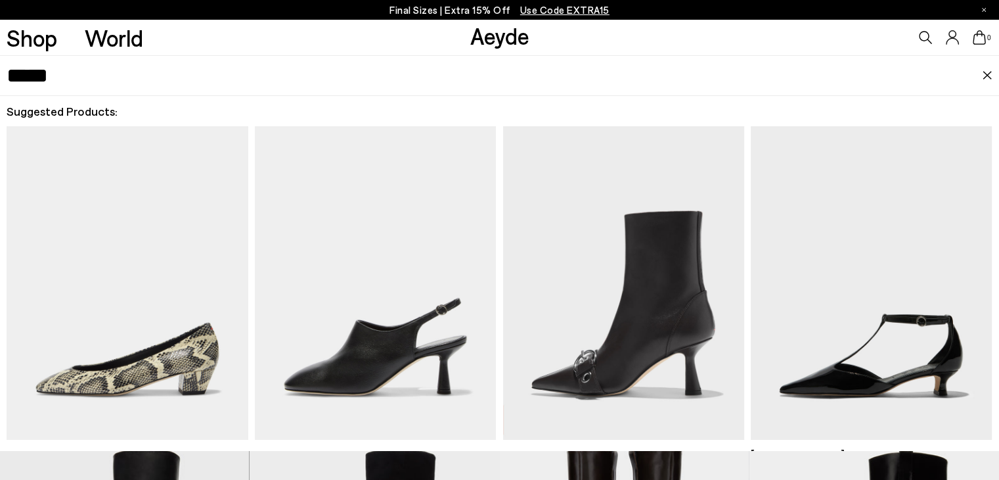
type input "*****"
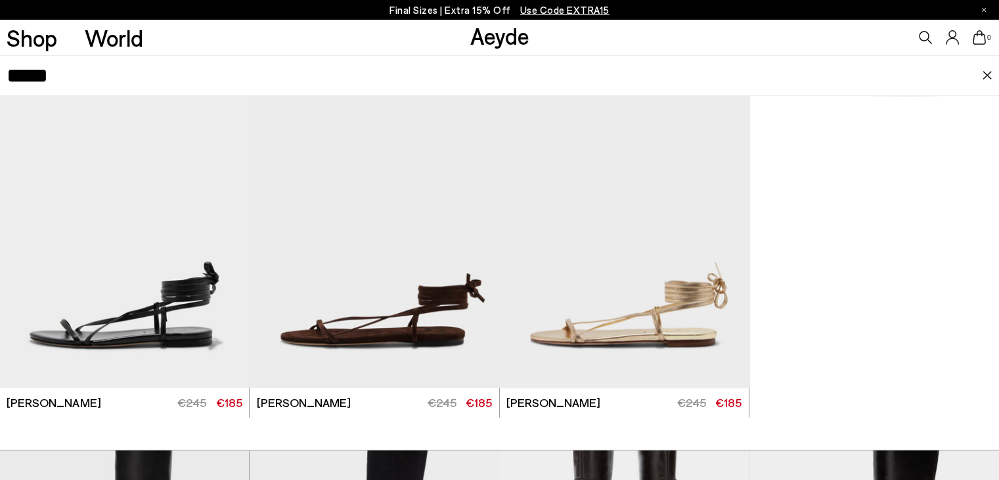
scroll to position [122, 0]
click at [720, 234] on div "Next slide" at bounding box center [722, 235] width 39 height 39
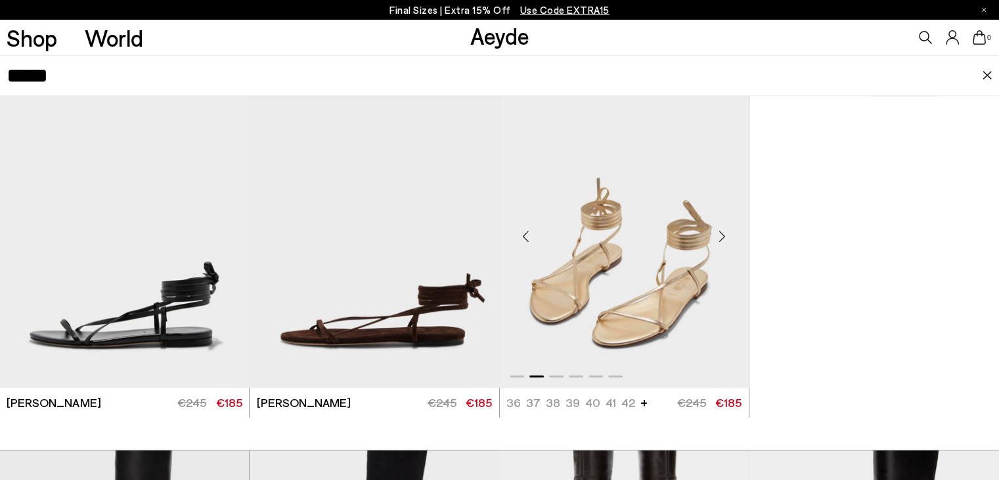
click at [720, 234] on div "Next slide" at bounding box center [722, 235] width 39 height 39
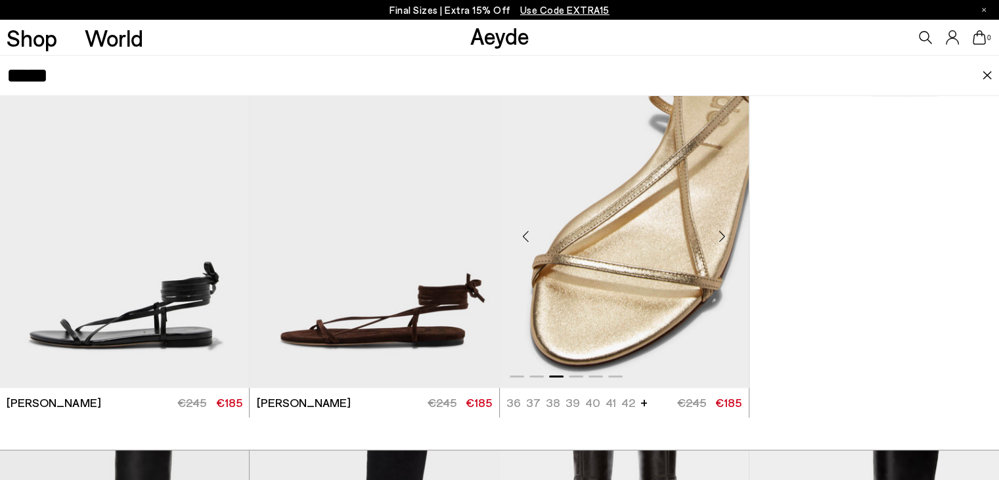
click at [720, 234] on div "Next slide" at bounding box center [722, 235] width 39 height 39
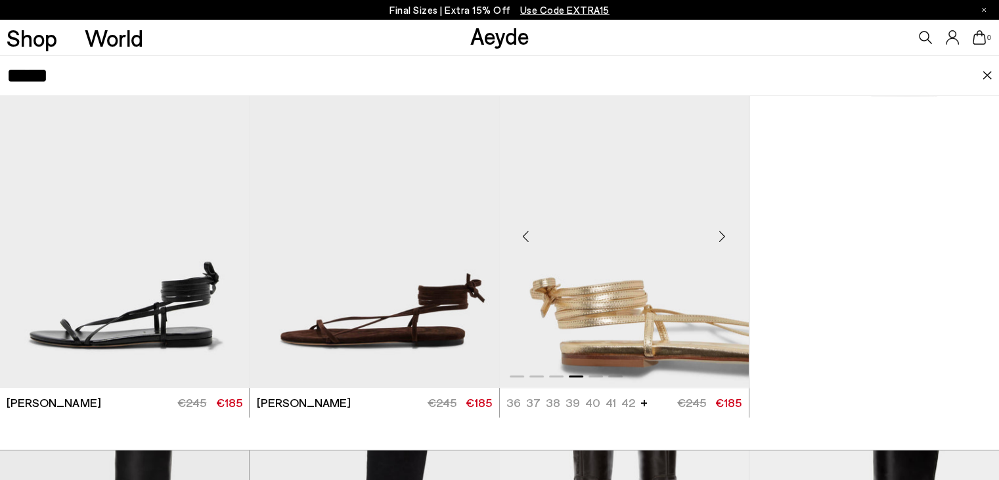
click at [720, 234] on div "Next slide" at bounding box center [722, 235] width 39 height 39
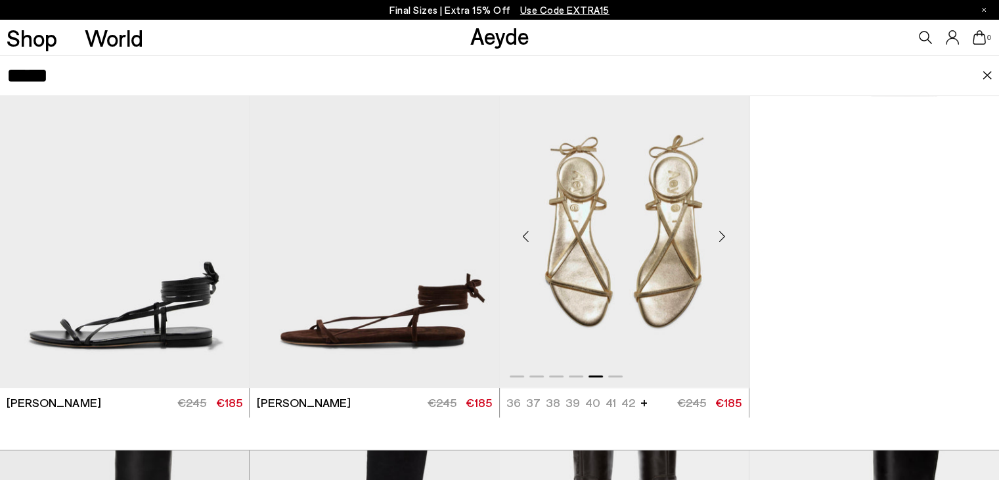
click at [720, 234] on div "Next slide" at bounding box center [722, 235] width 39 height 39
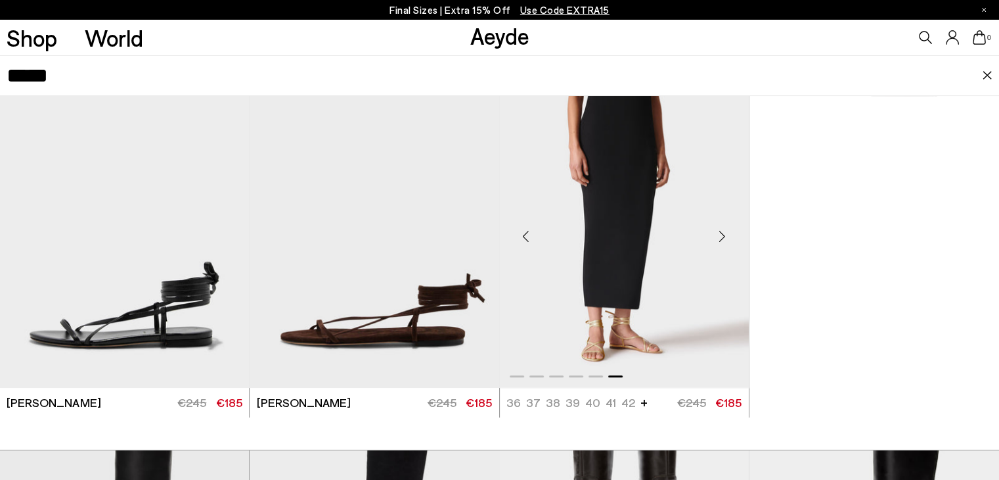
click at [720, 234] on div "Next slide" at bounding box center [722, 235] width 39 height 39
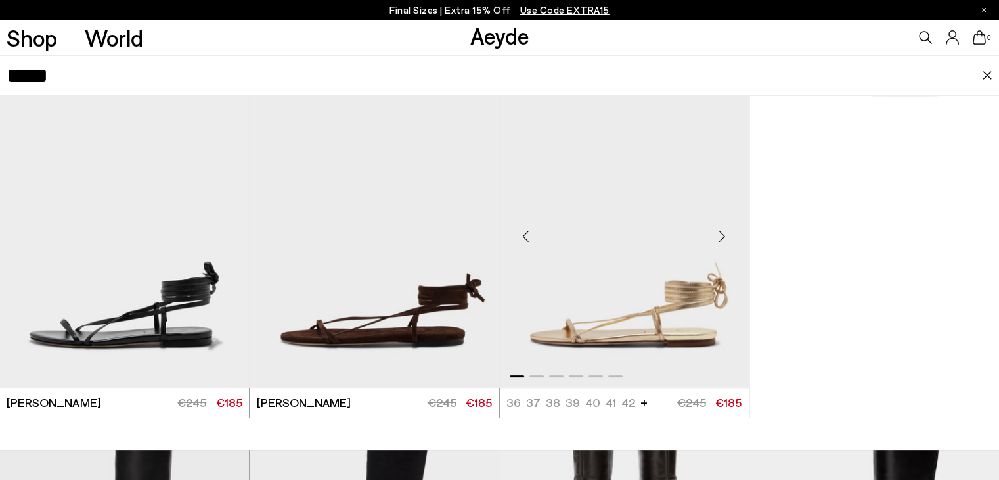
click at [523, 239] on div "Previous slide" at bounding box center [526, 235] width 39 height 39
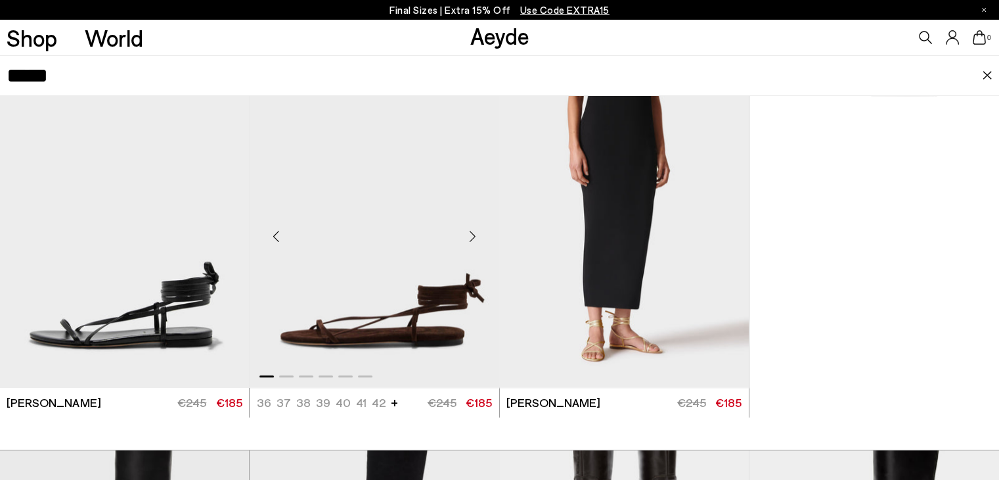
click at [472, 235] on div "Next slide" at bounding box center [472, 235] width 39 height 39
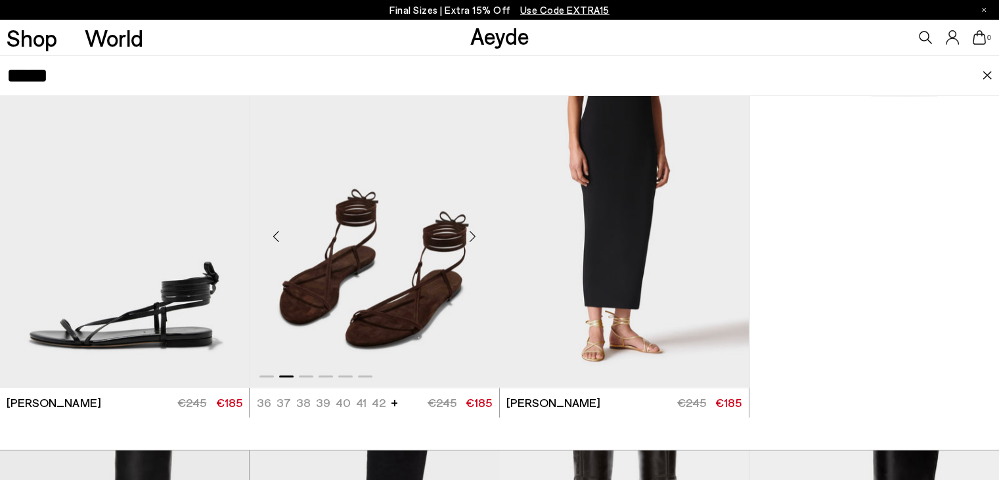
click at [472, 235] on div "Next slide" at bounding box center [472, 235] width 39 height 39
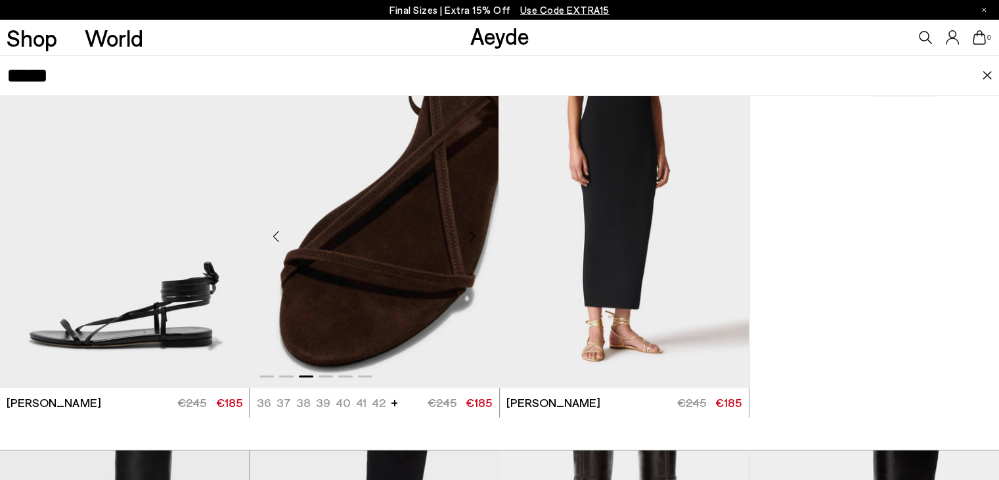
click at [472, 235] on div "Next slide" at bounding box center [472, 235] width 39 height 39
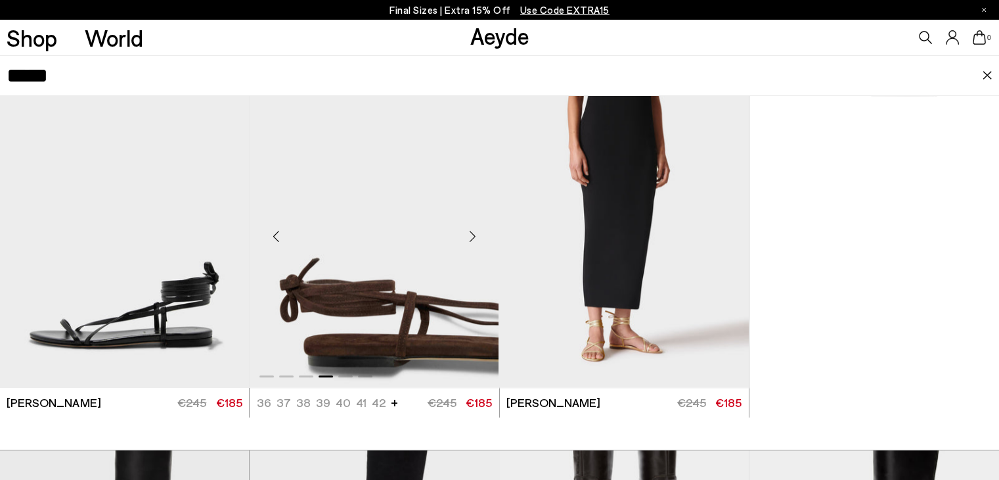
click at [472, 235] on div "Next slide" at bounding box center [472, 235] width 39 height 39
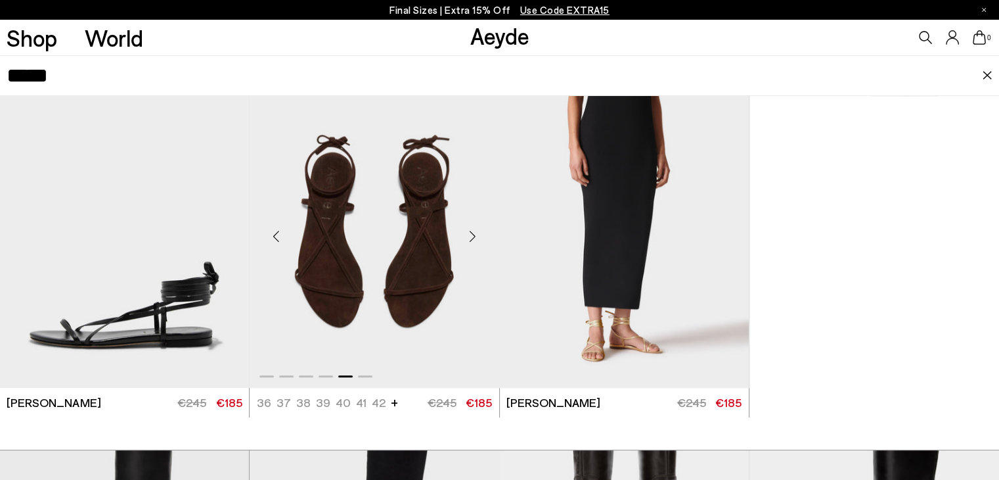
click at [472, 235] on div "Next slide" at bounding box center [472, 235] width 39 height 39
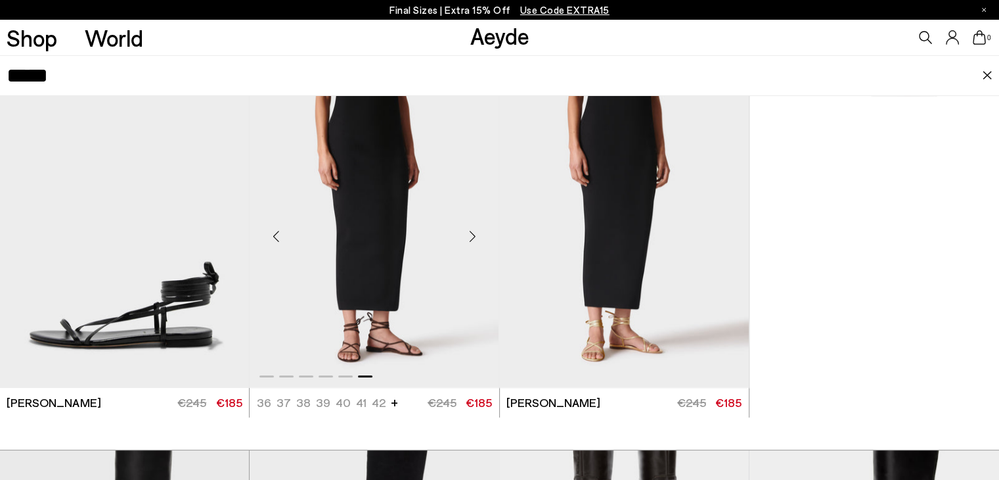
click at [472, 235] on div "Next slide" at bounding box center [472, 235] width 39 height 39
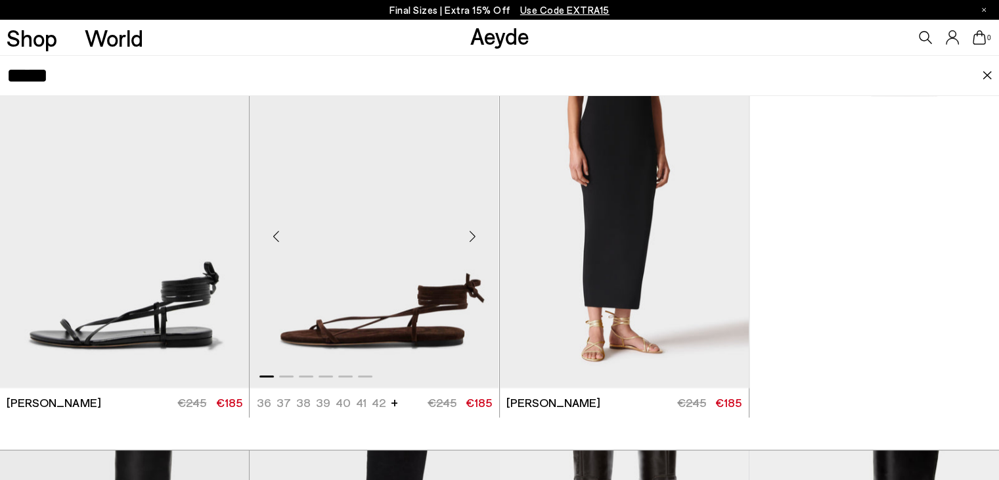
click at [276, 232] on div "Previous slide" at bounding box center [275, 235] width 39 height 39
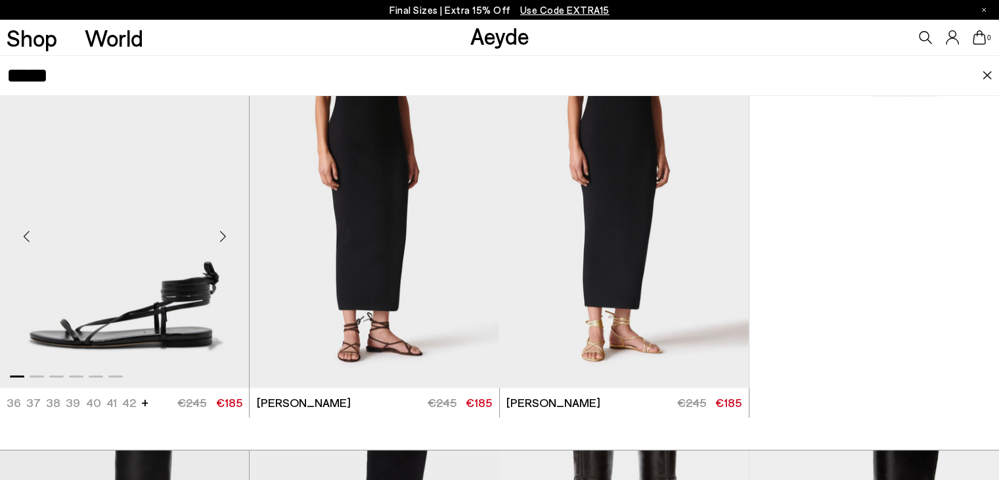
click at [223, 234] on div "Next slide" at bounding box center [222, 235] width 39 height 39
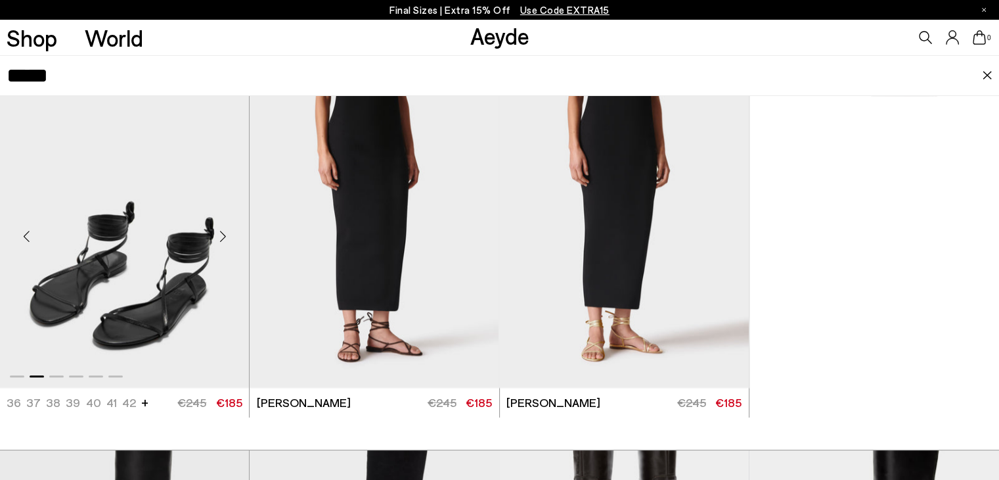
click at [223, 234] on div "Next slide" at bounding box center [222, 235] width 39 height 39
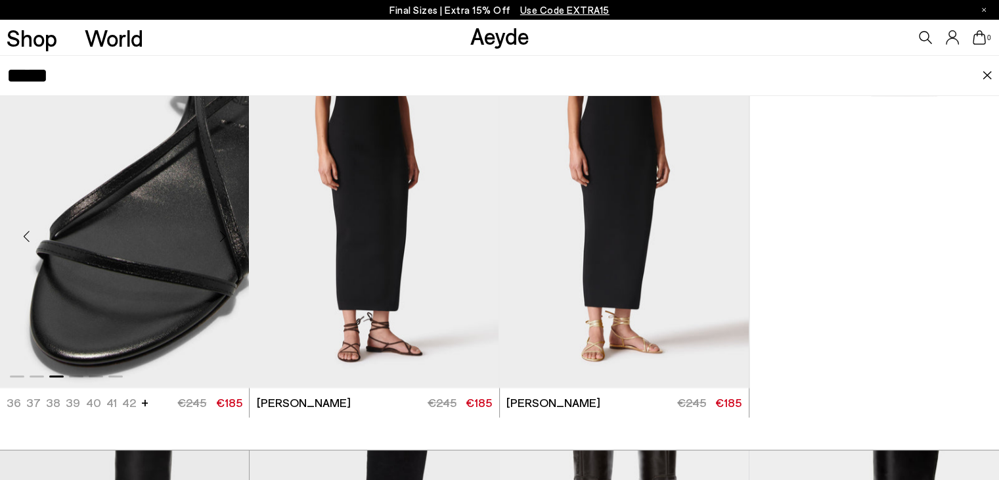
click at [223, 234] on div "Next slide" at bounding box center [222, 235] width 39 height 39
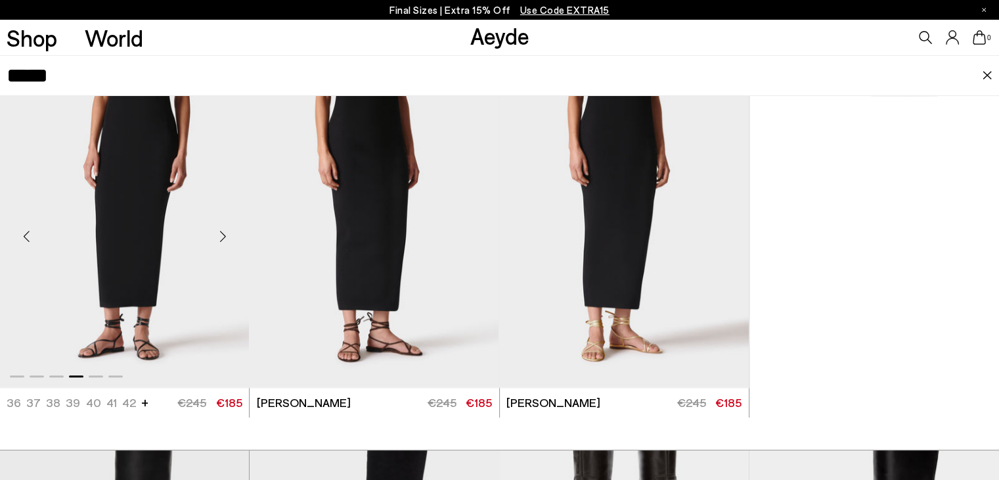
click at [223, 234] on div "Next slide" at bounding box center [222, 235] width 39 height 39
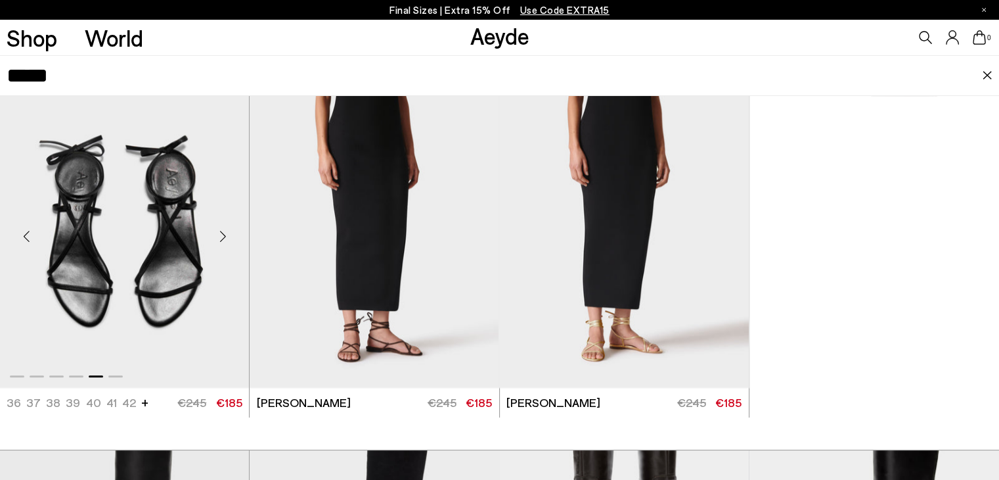
click at [28, 237] on div "Previous slide" at bounding box center [26, 235] width 39 height 39
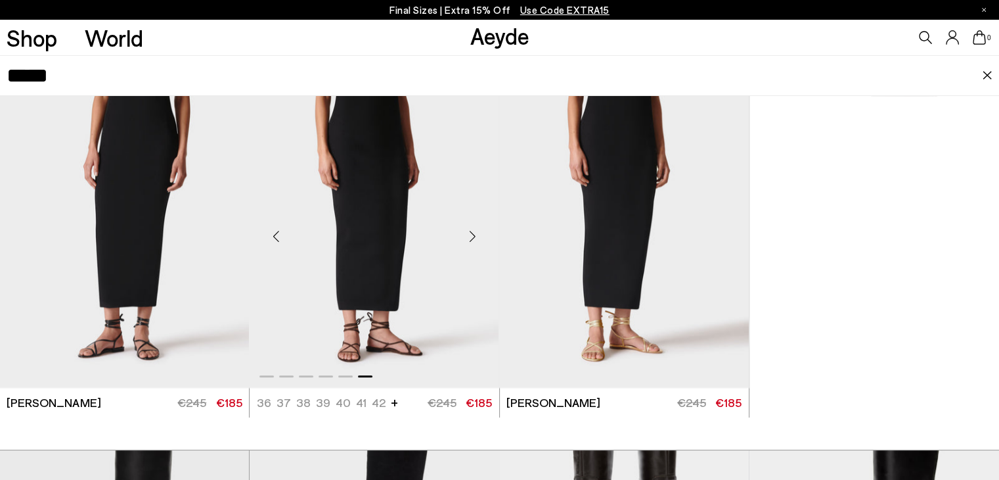
click at [342, 260] on img "6 / 6" at bounding box center [374, 230] width 249 height 313
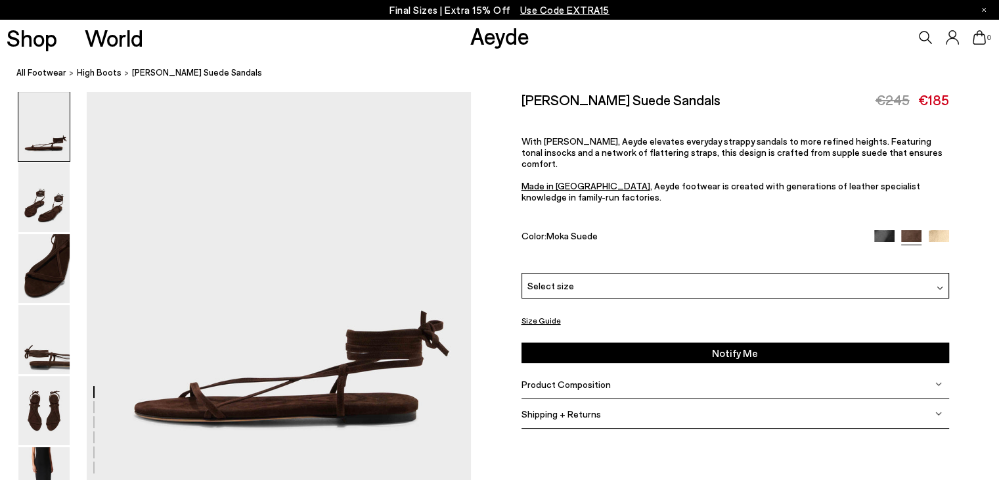
scroll to position [105, 0]
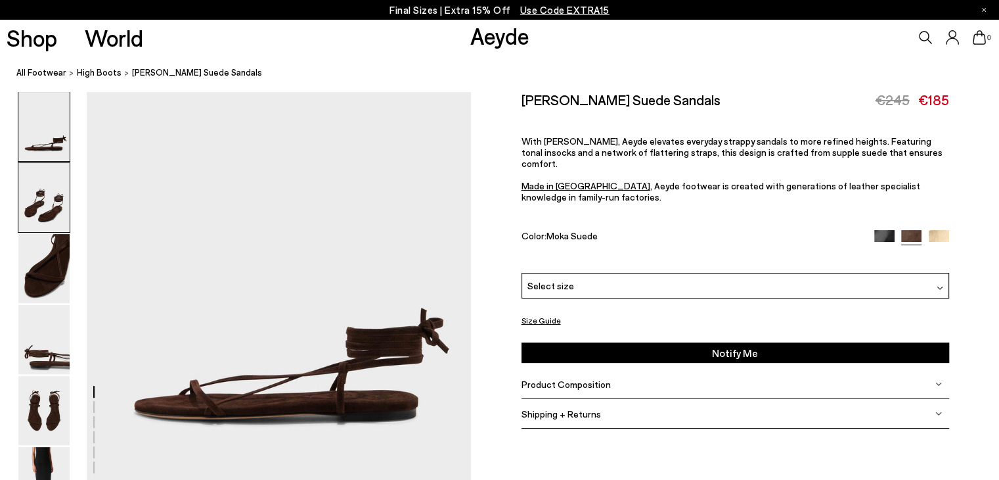
click at [53, 208] on img at bounding box center [43, 197] width 51 height 69
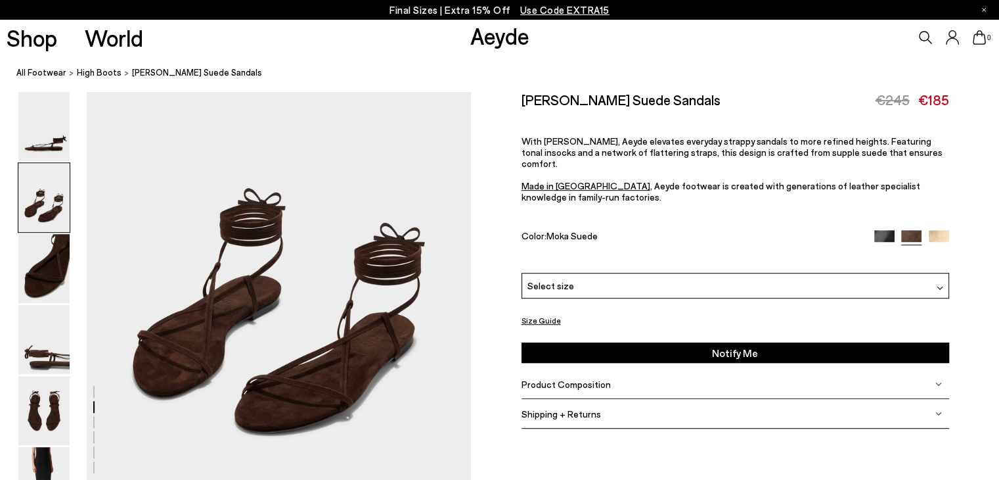
scroll to position [629, 0]
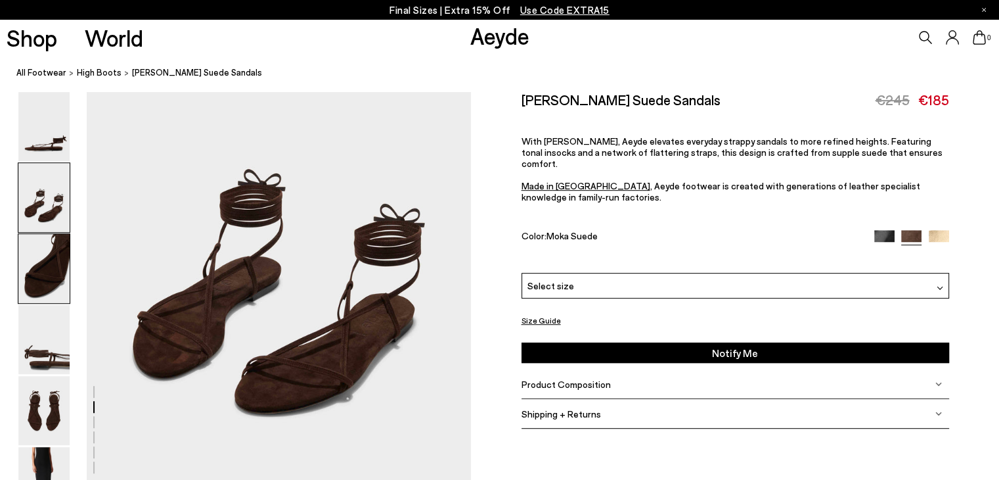
click at [34, 287] on img at bounding box center [43, 268] width 51 height 69
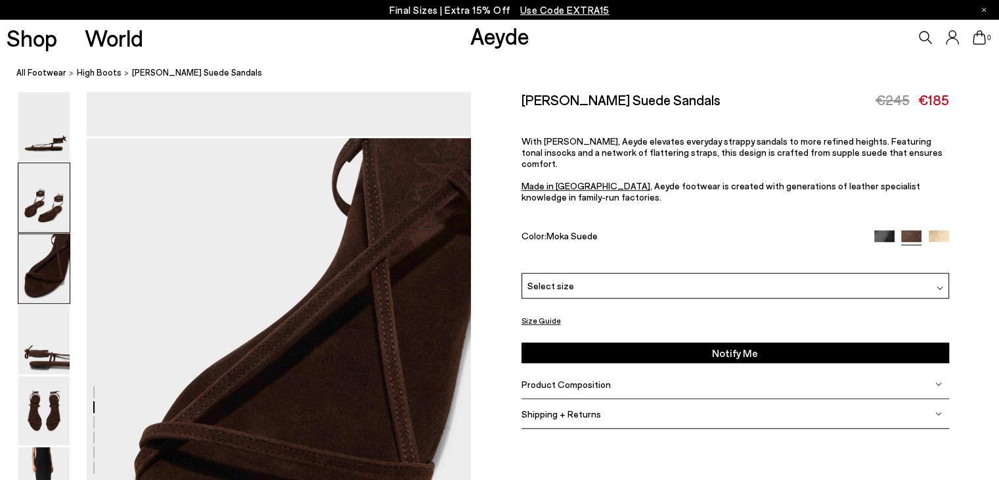
scroll to position [1030, 0]
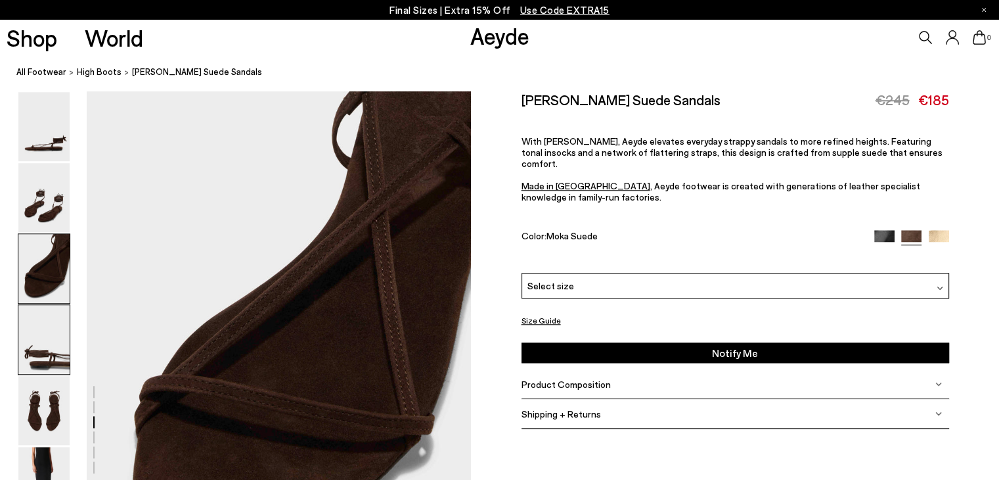
click at [36, 336] on img at bounding box center [43, 339] width 51 height 69
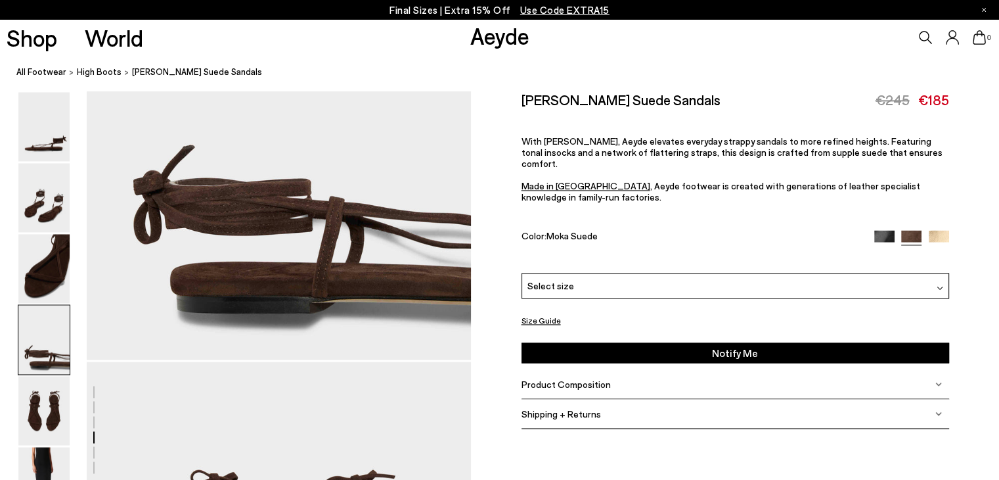
scroll to position [1788, 0]
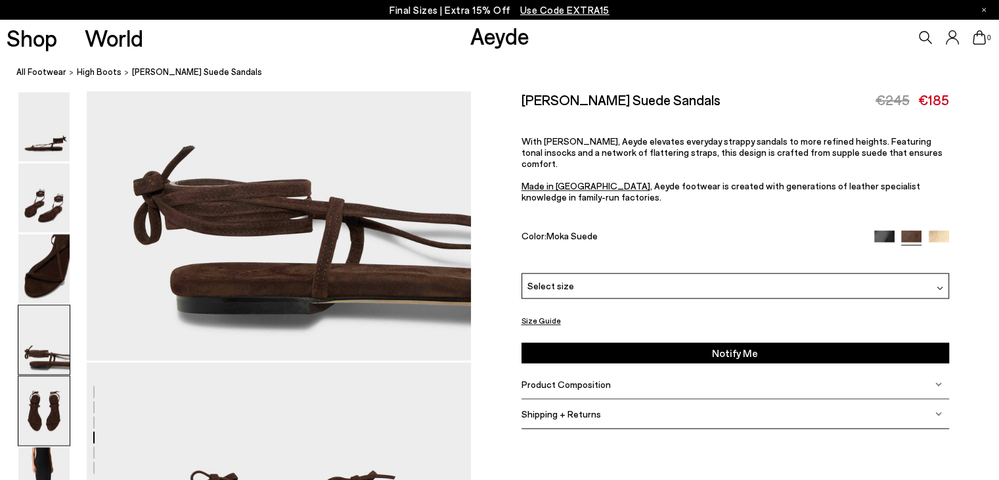
click at [34, 399] on img at bounding box center [43, 410] width 51 height 69
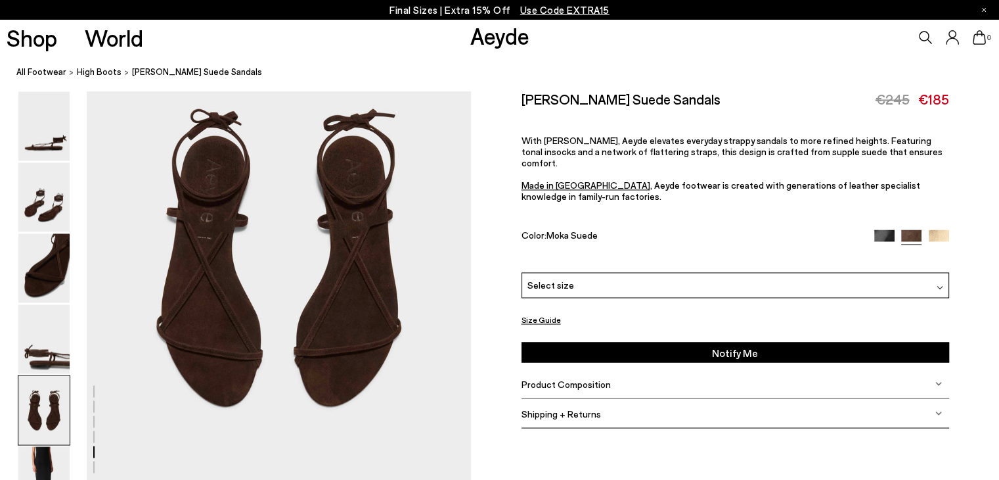
scroll to position [2153, 0]
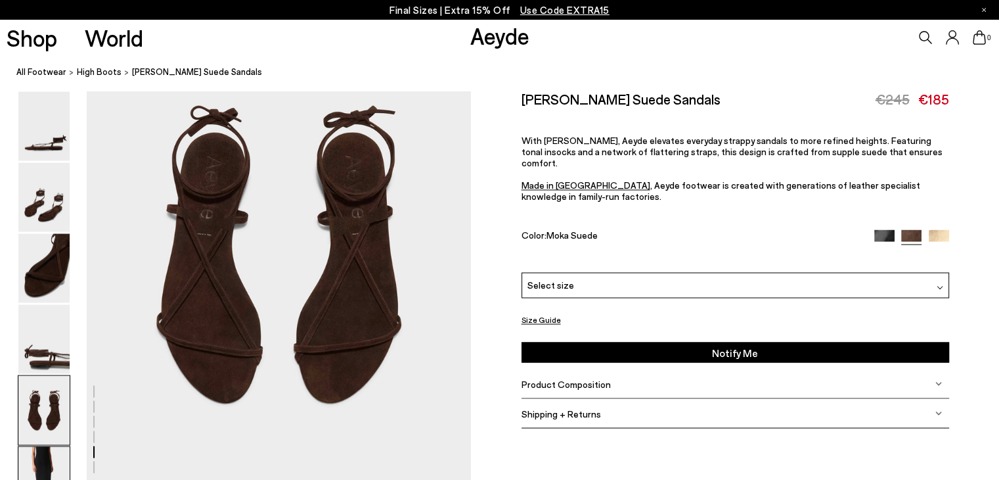
click at [38, 457] on img at bounding box center [43, 481] width 51 height 69
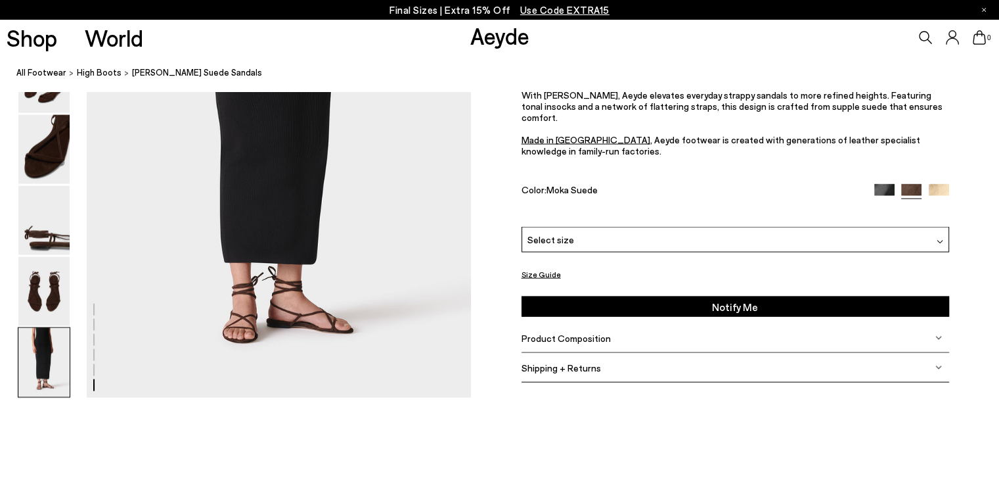
scroll to position [2804, 0]
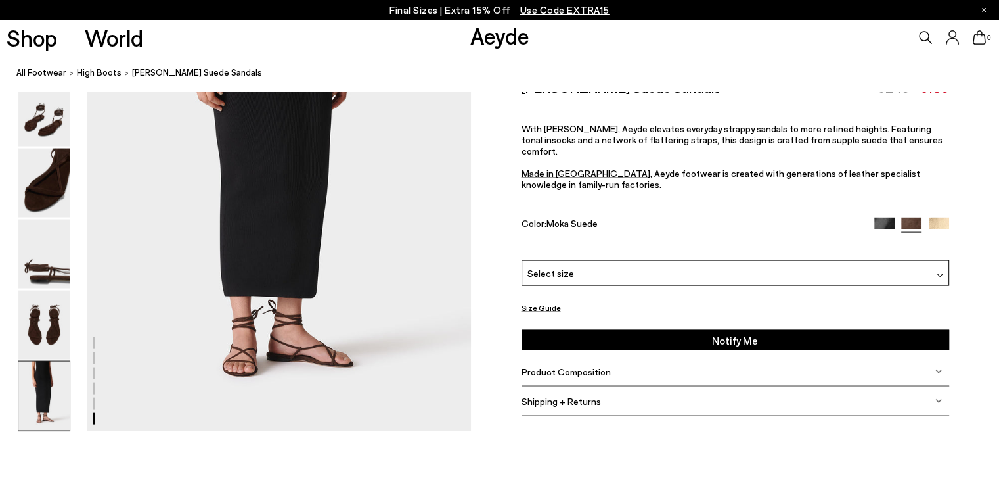
scroll to position [2722, 0]
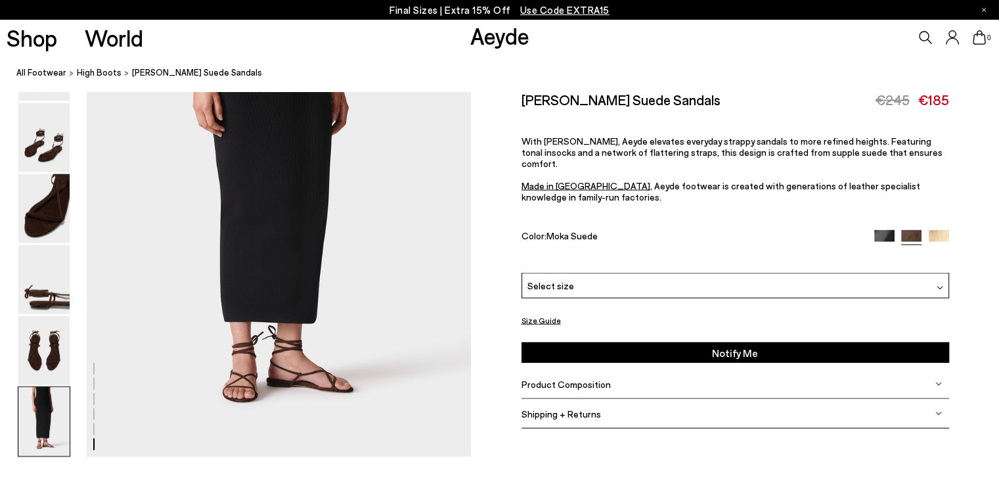
click at [698, 281] on div "Select size" at bounding box center [736, 286] width 428 height 26
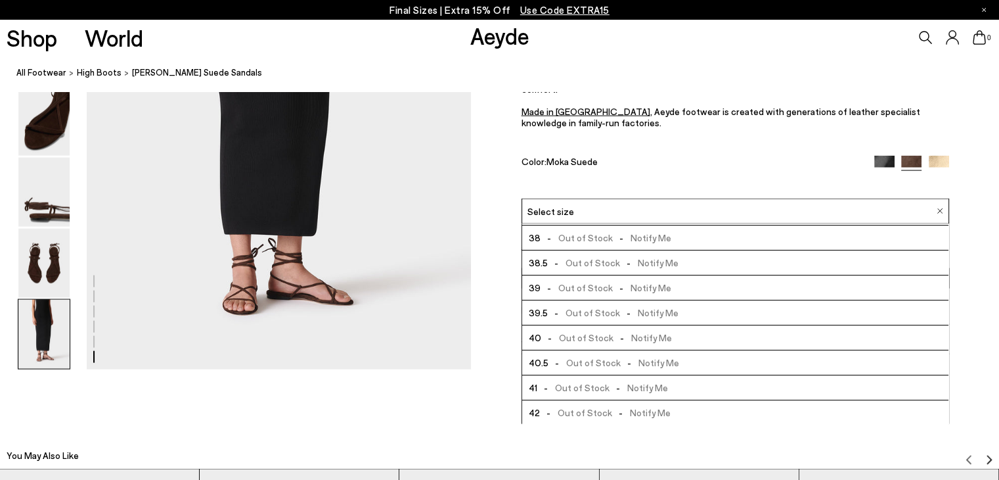
scroll to position [0, 0]
click at [478, 345] on div "Size Guide Shoes Belt Our shoes come in European sizing. The easiest way to mea…" at bounding box center [735, 192] width 528 height 351
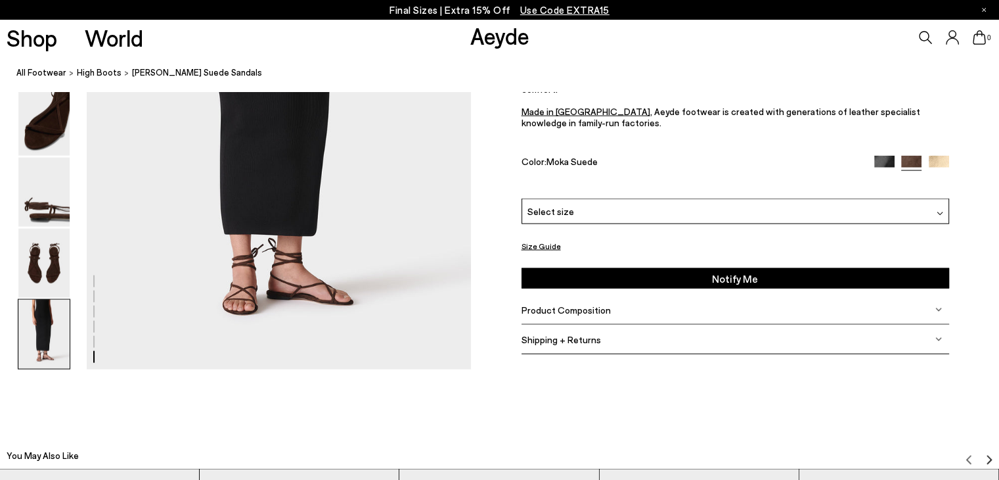
click at [875, 158] on img at bounding box center [884, 166] width 20 height 20
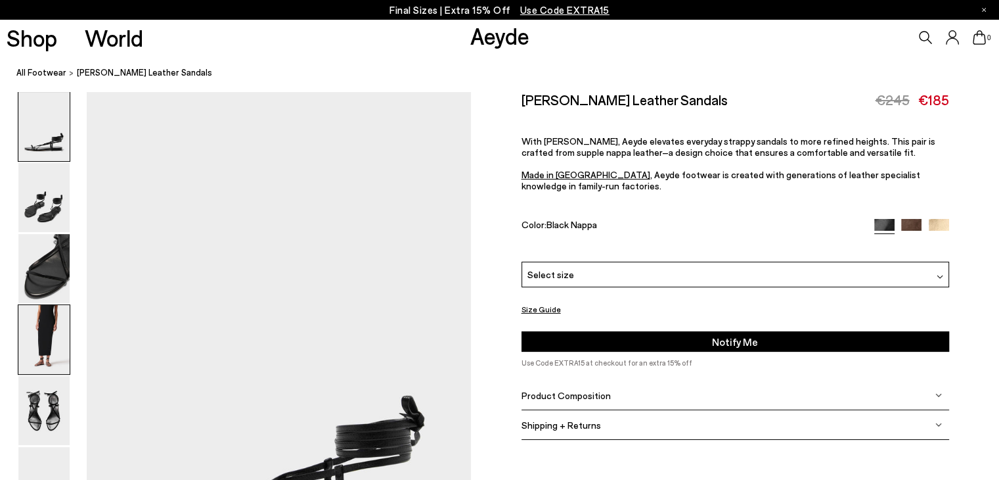
click at [39, 345] on img at bounding box center [43, 339] width 51 height 69
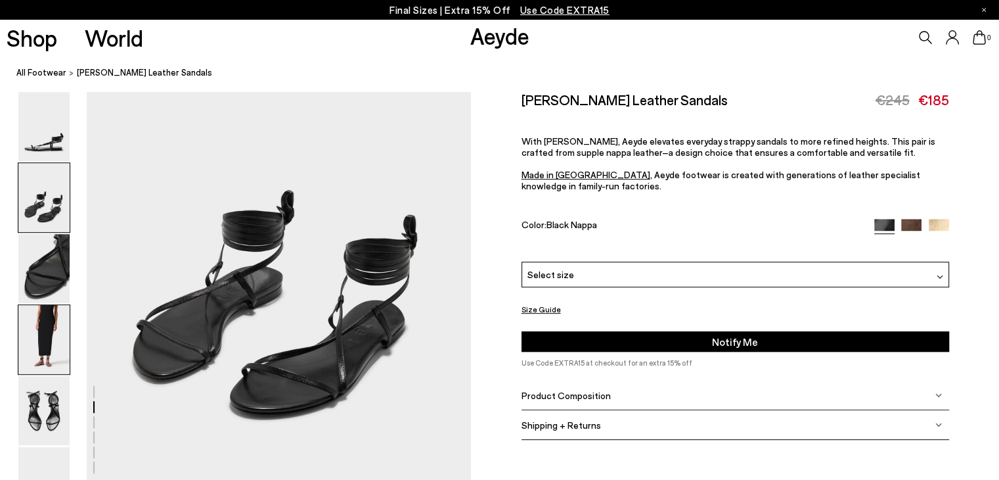
click at [37, 334] on img at bounding box center [43, 339] width 51 height 69
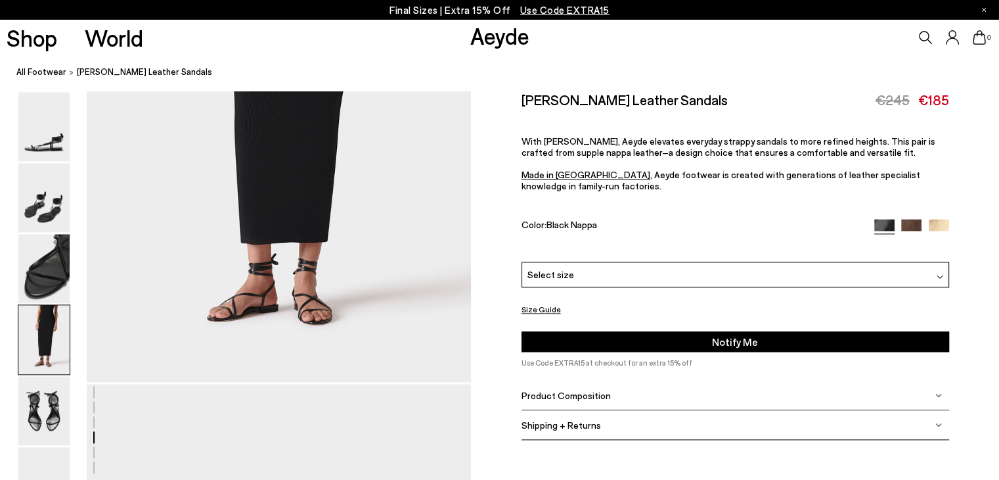
scroll to position [1789, 0]
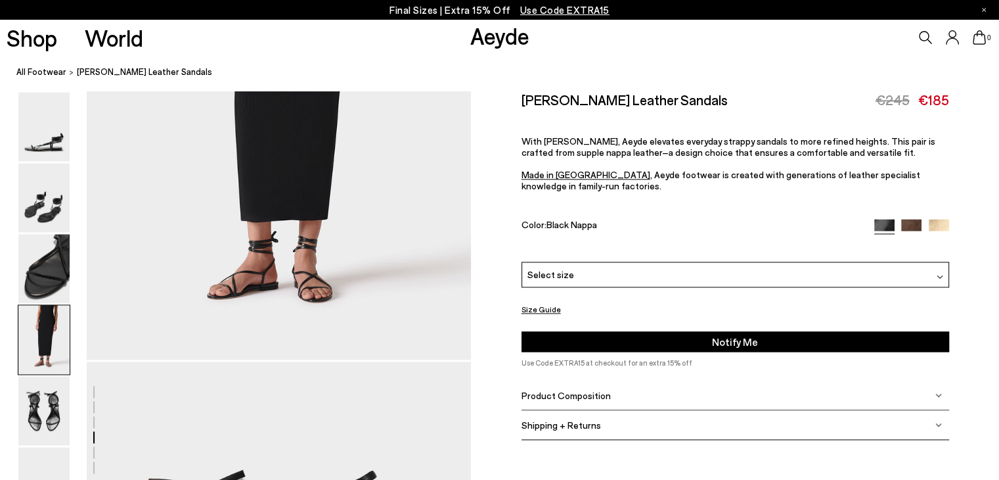
click at [702, 284] on div "Select size" at bounding box center [736, 274] width 428 height 26
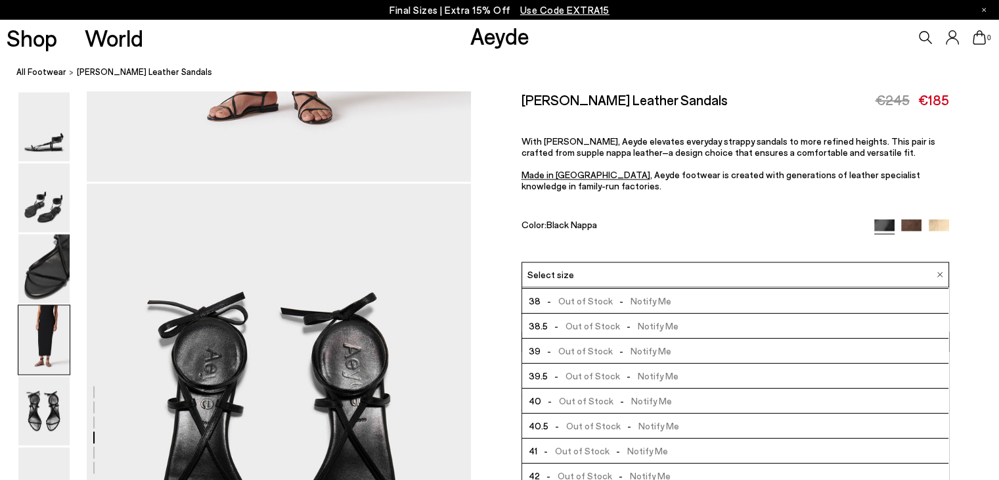
scroll to position [1994, 0]
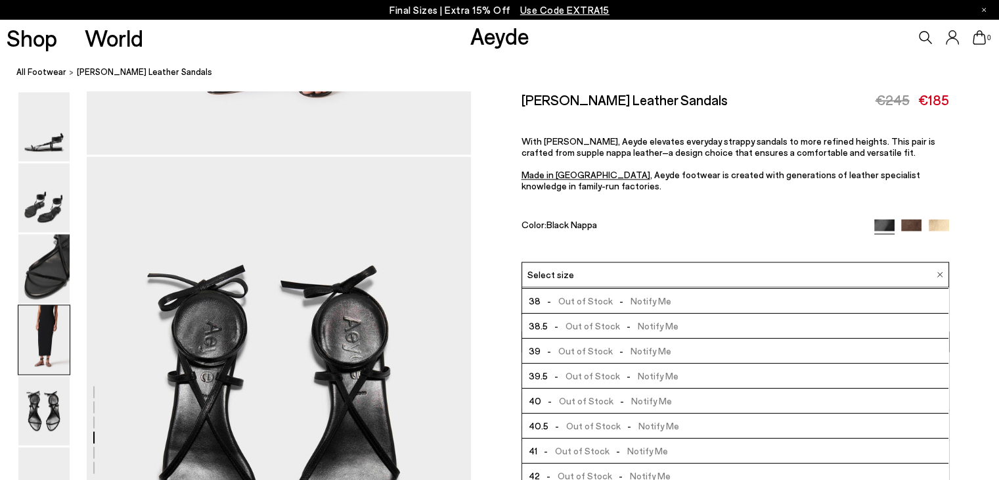
click at [943, 227] on img at bounding box center [939, 229] width 20 height 20
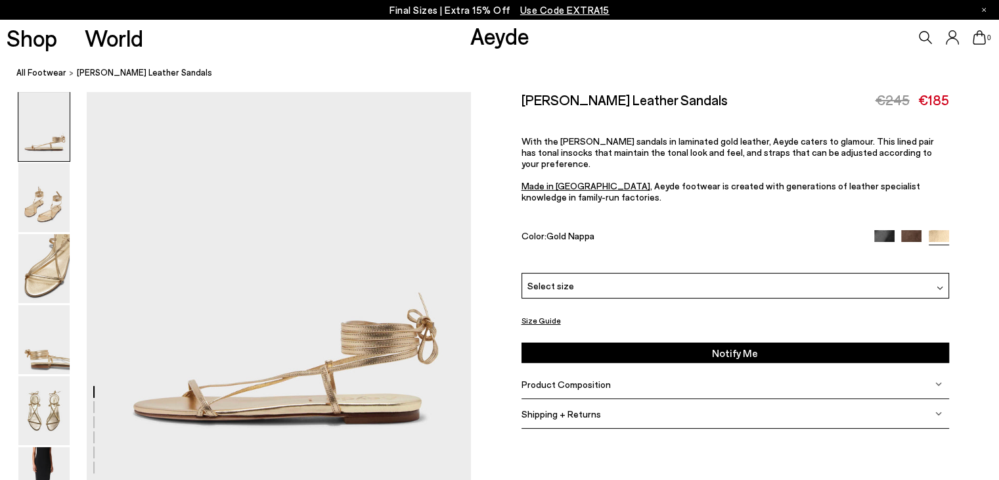
scroll to position [118, 0]
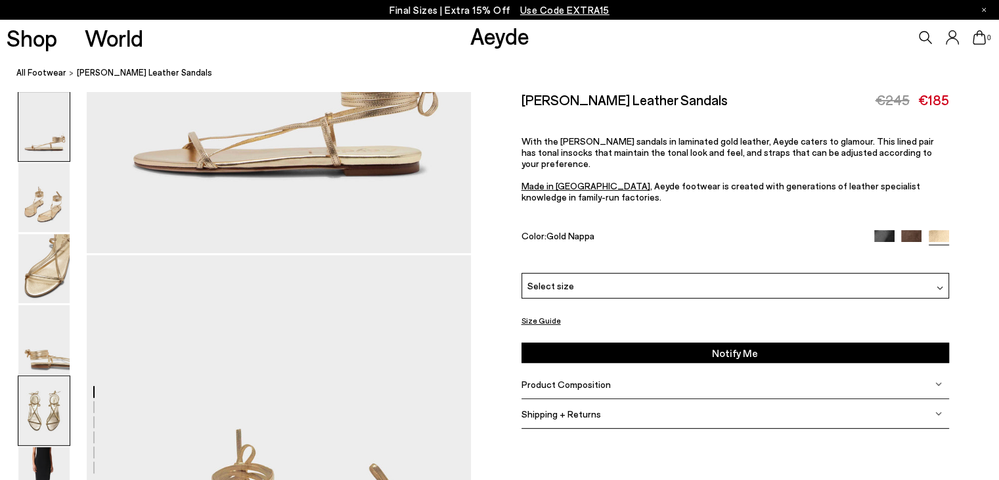
click at [39, 403] on img at bounding box center [43, 410] width 51 height 69
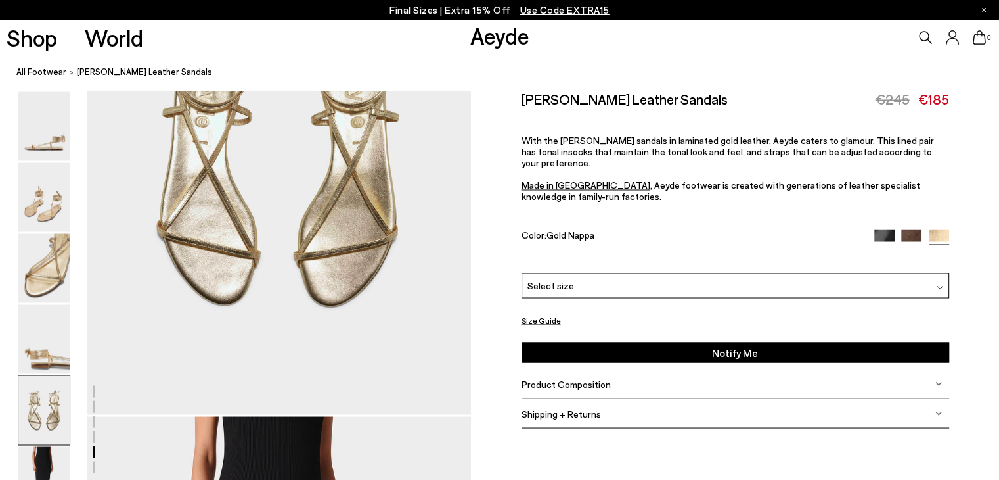
scroll to position [2250, 0]
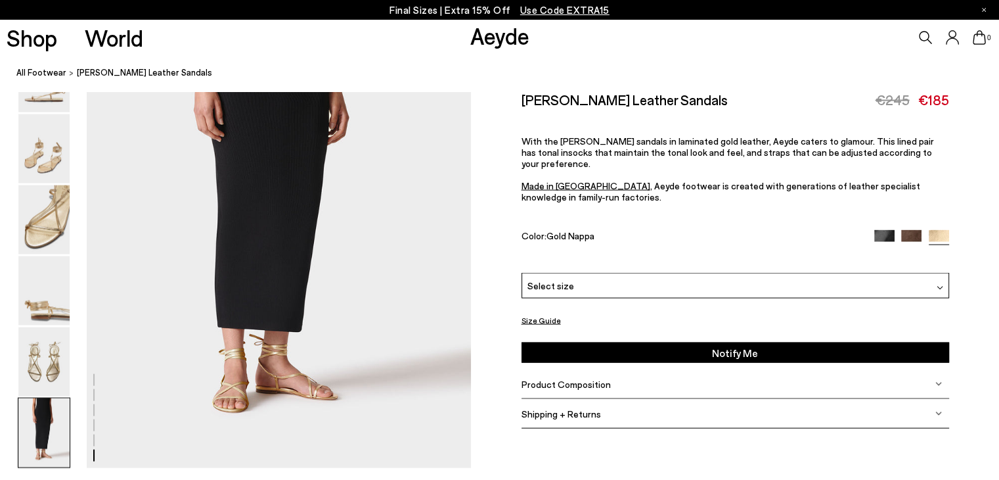
scroll to position [2680, 0]
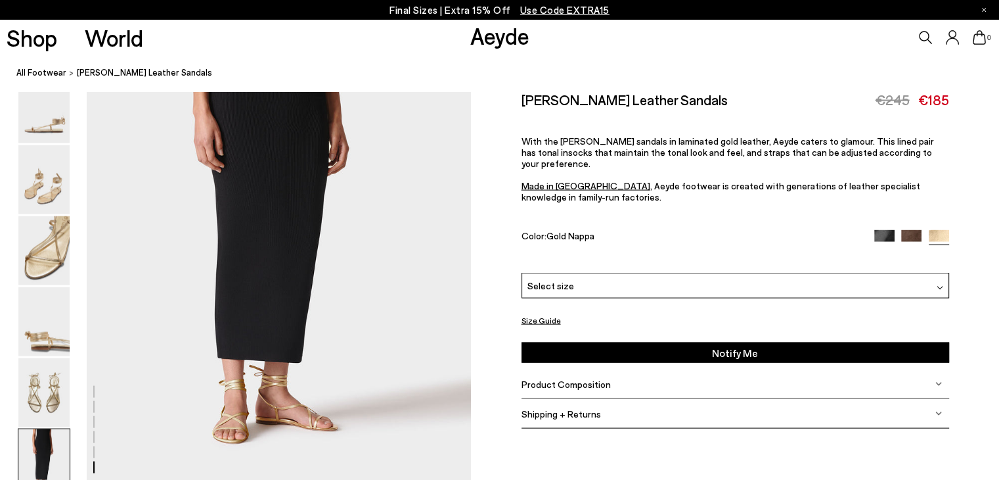
click at [688, 276] on div "Select size" at bounding box center [736, 286] width 428 height 26
